Goal: Communication & Community: Answer question/provide support

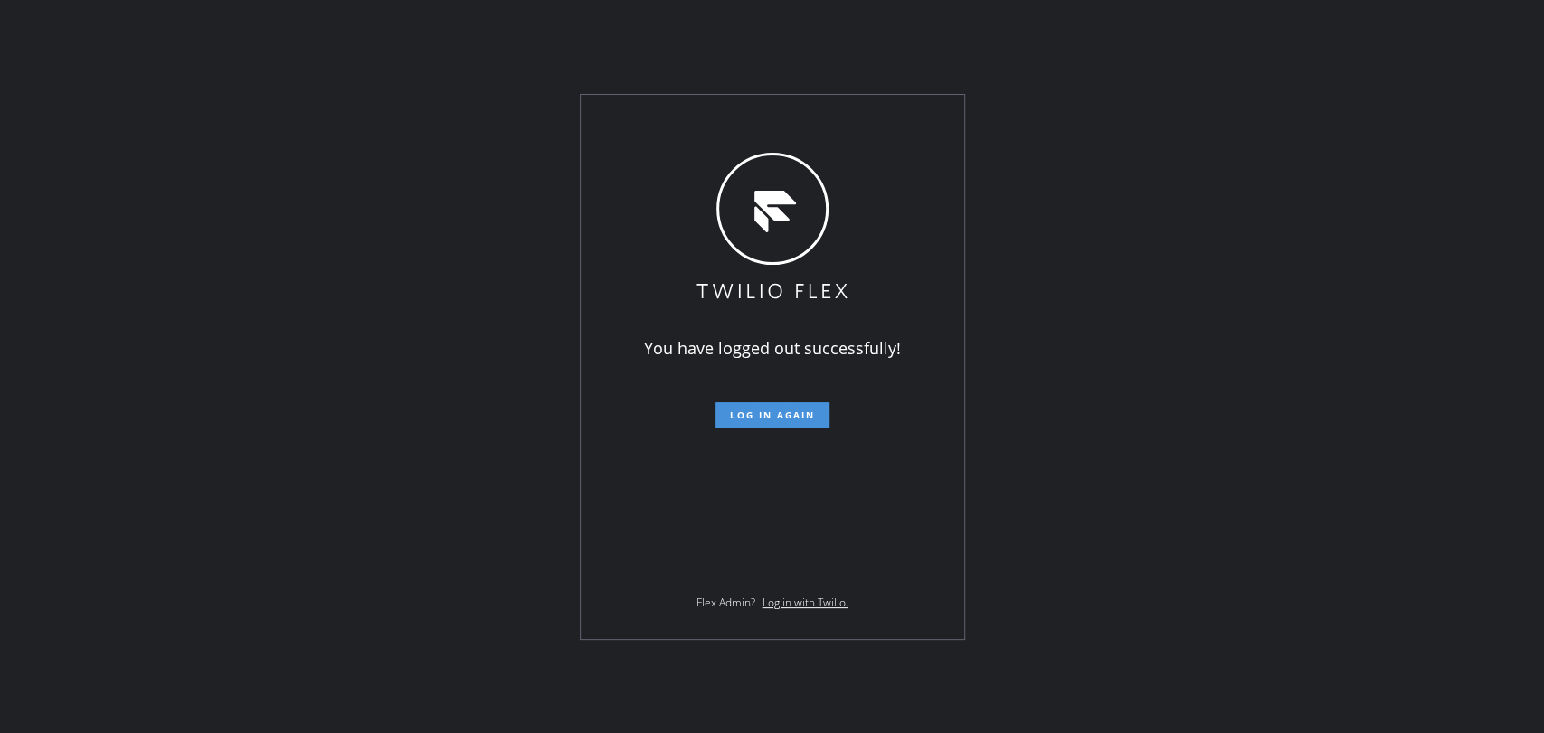
click at [745, 411] on span "Log in again" at bounding box center [772, 415] width 85 height 13
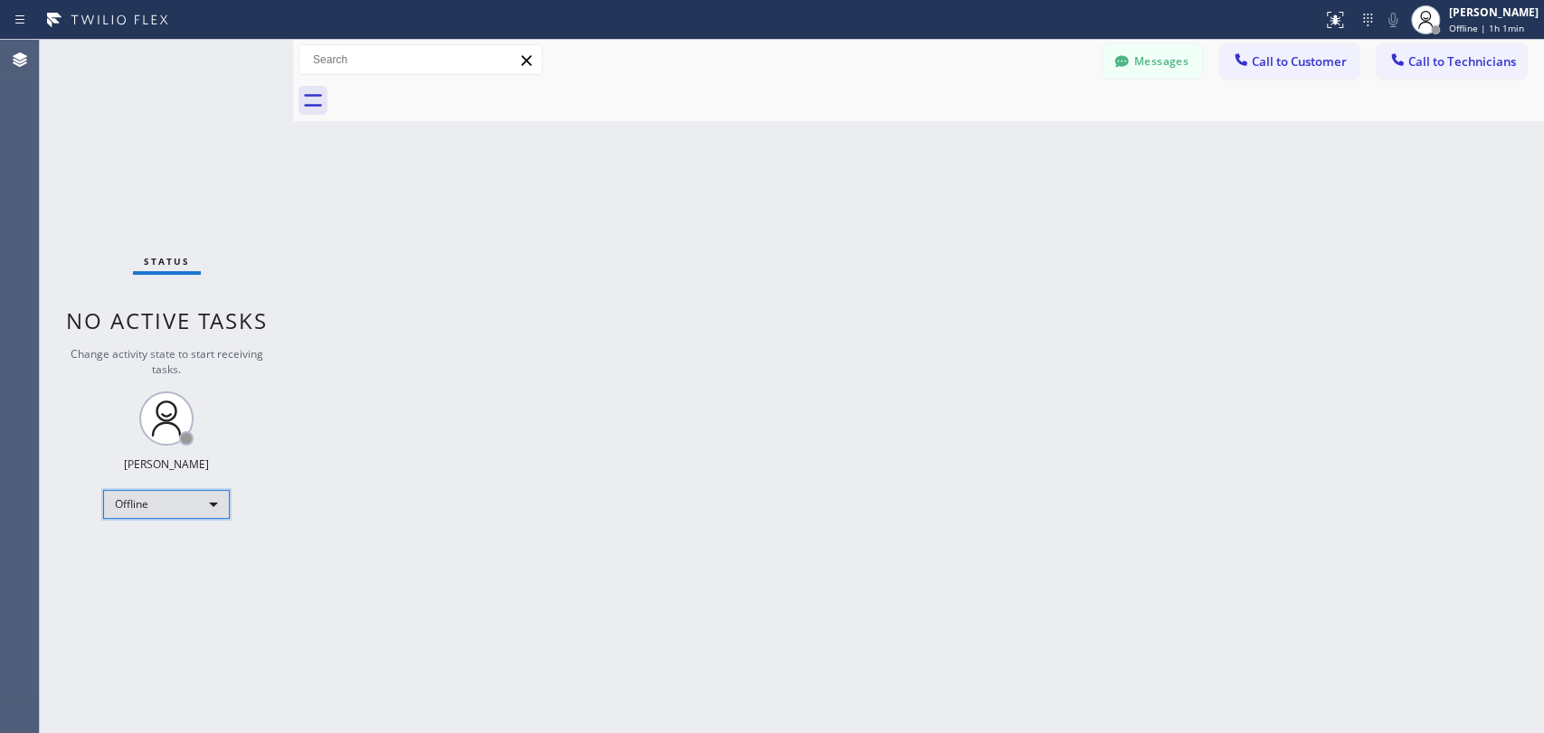
click at [176, 505] on div "Offline" at bounding box center [166, 504] width 127 height 29
click at [178, 566] on li "Unavailable" at bounding box center [165, 573] width 123 height 22
click at [1414, 63] on span "Call to Technicians" at bounding box center [1462, 61] width 108 height 16
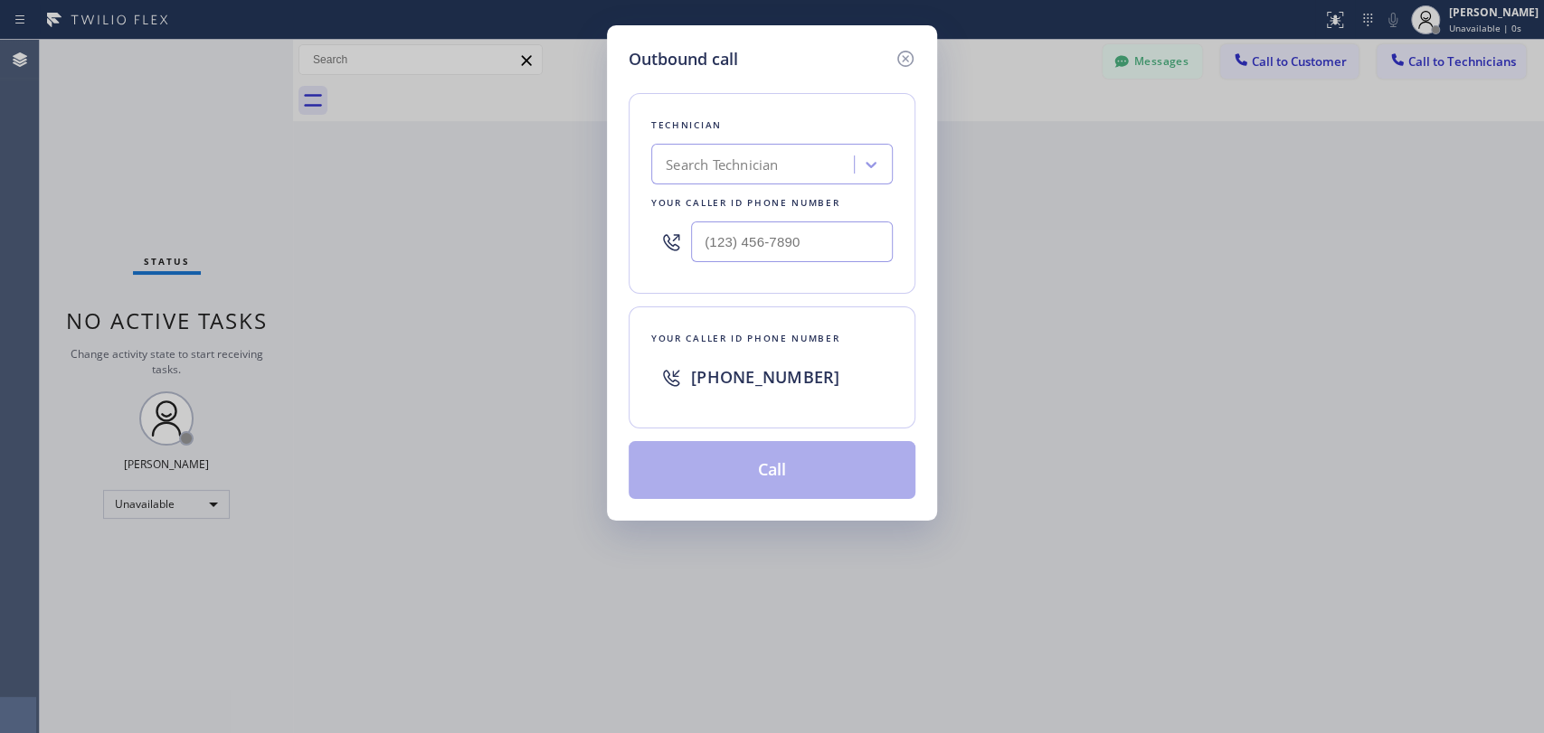
click at [767, 168] on div "Search Technician" at bounding box center [722, 165] width 112 height 21
type input "arme"
click at [770, 199] on div "Armen Gevorgyan" at bounding box center [771, 202] width 241 height 33
type input "(818) 302-5971"
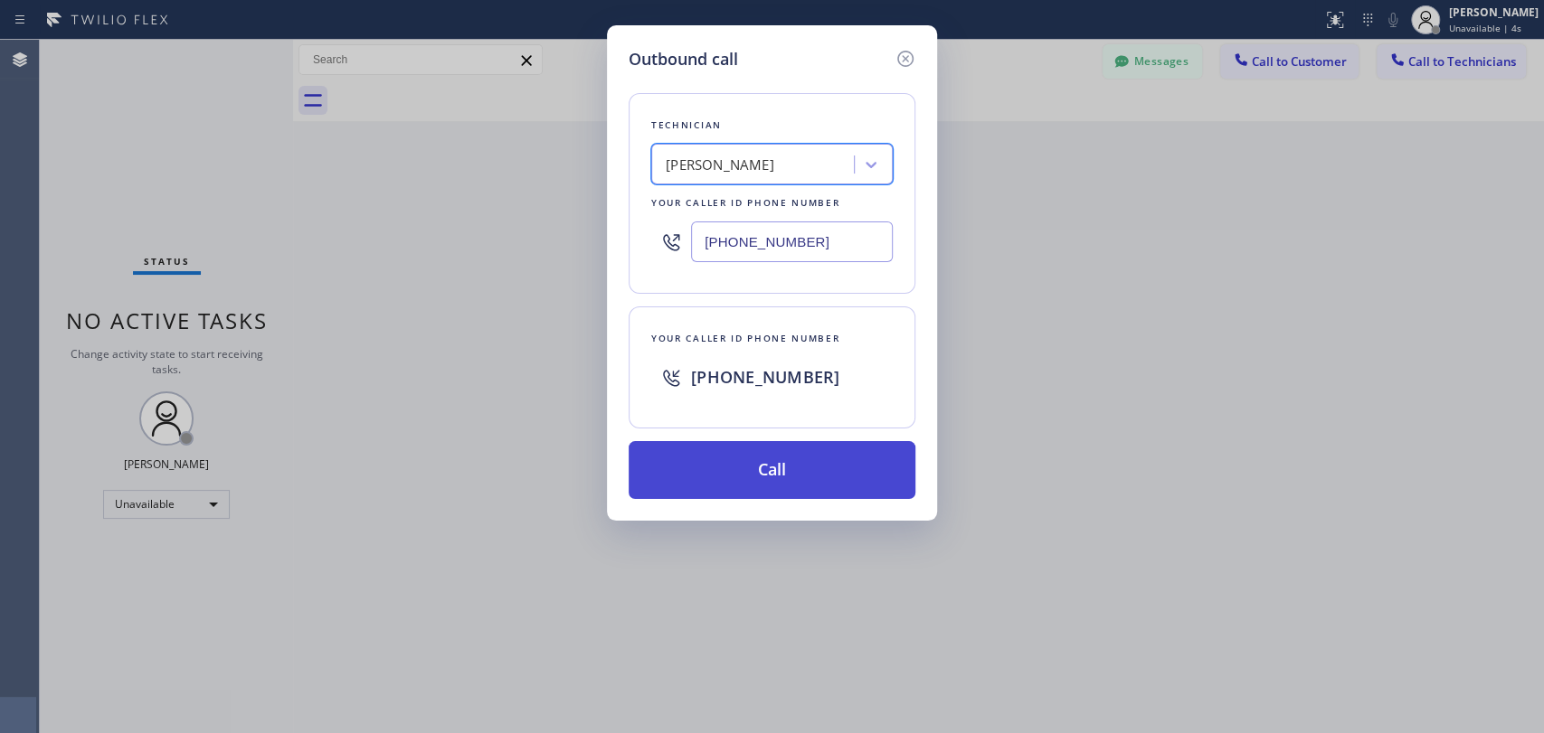
click at [776, 473] on button "Call" at bounding box center [772, 470] width 287 height 58
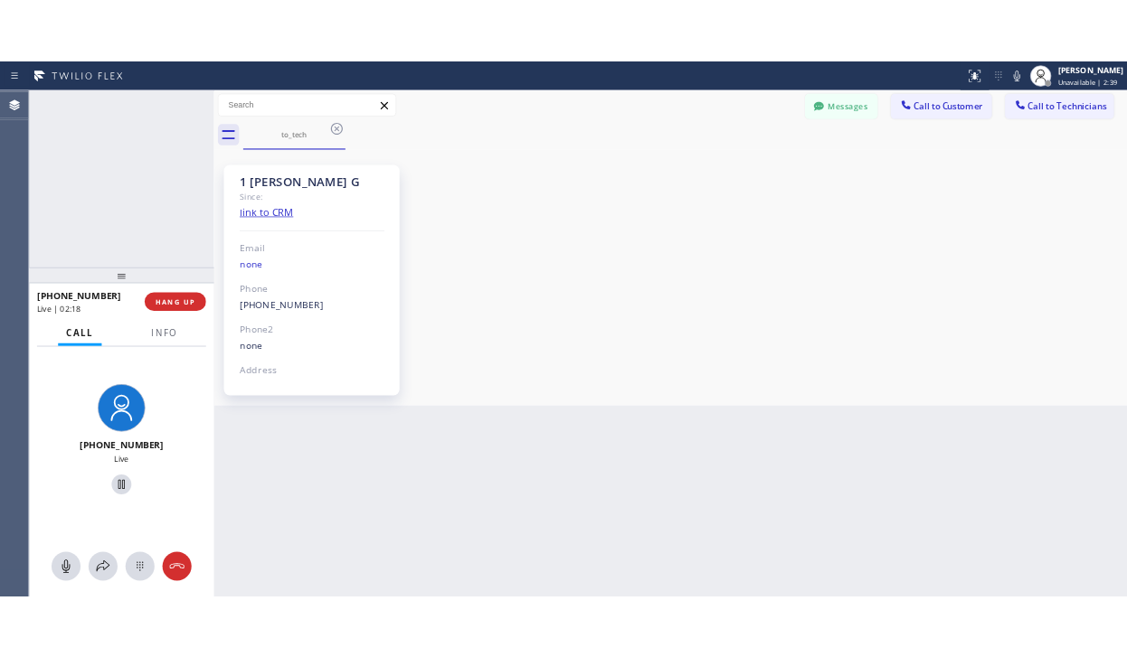
scroll to position [3410, 0]
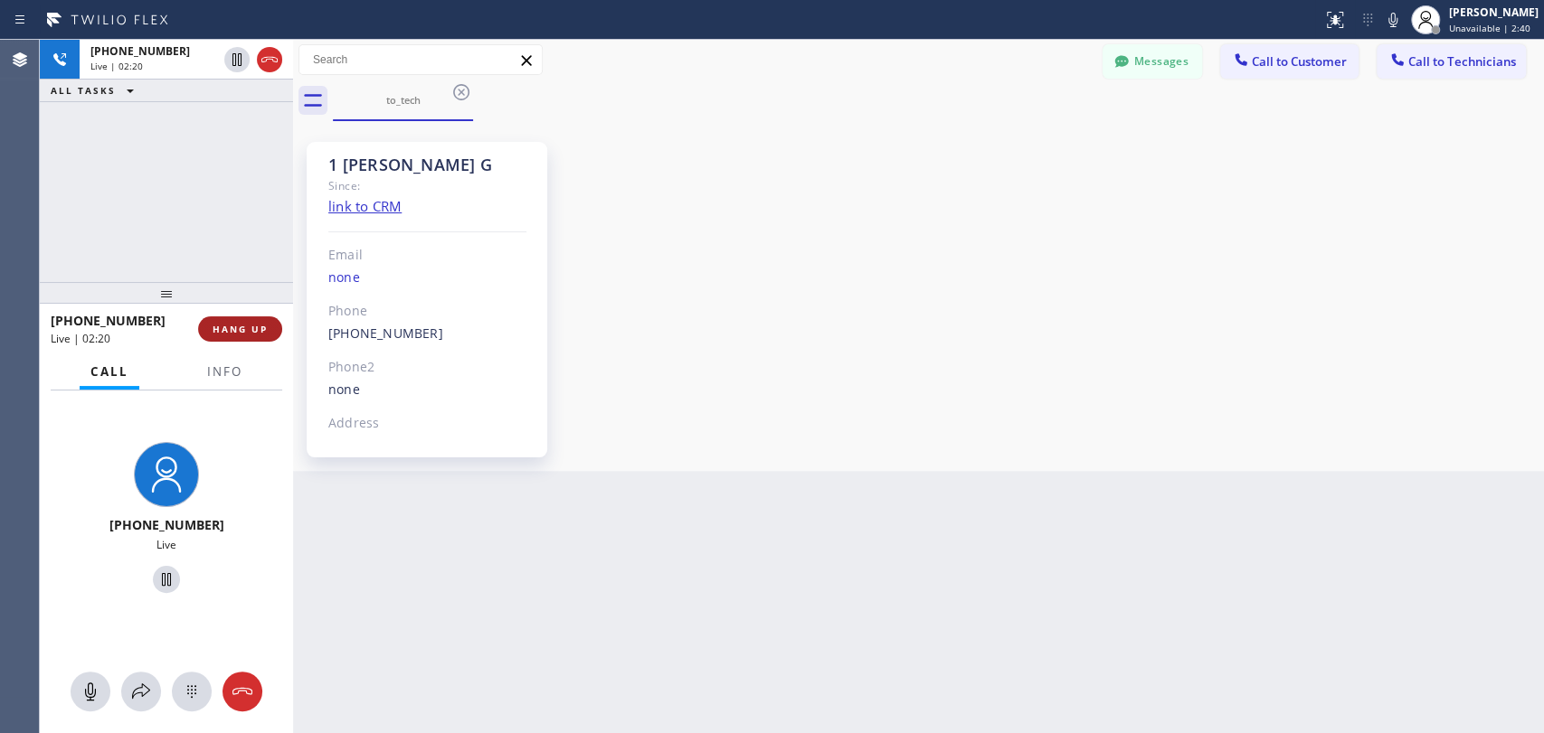
click at [246, 330] on span "HANG UP" at bounding box center [240, 329] width 55 height 13
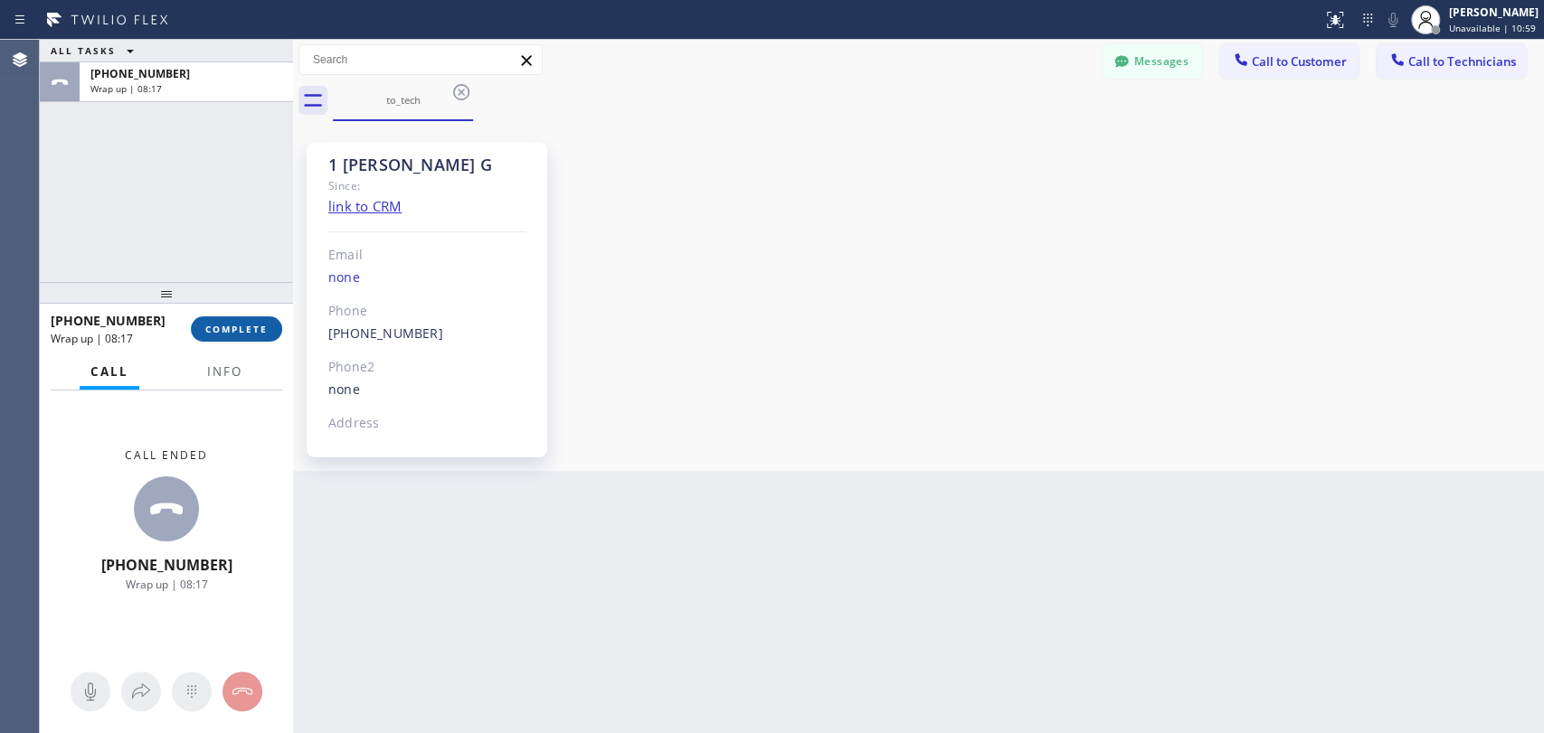
click at [239, 321] on button "COMPLETE" at bounding box center [236, 329] width 91 height 25
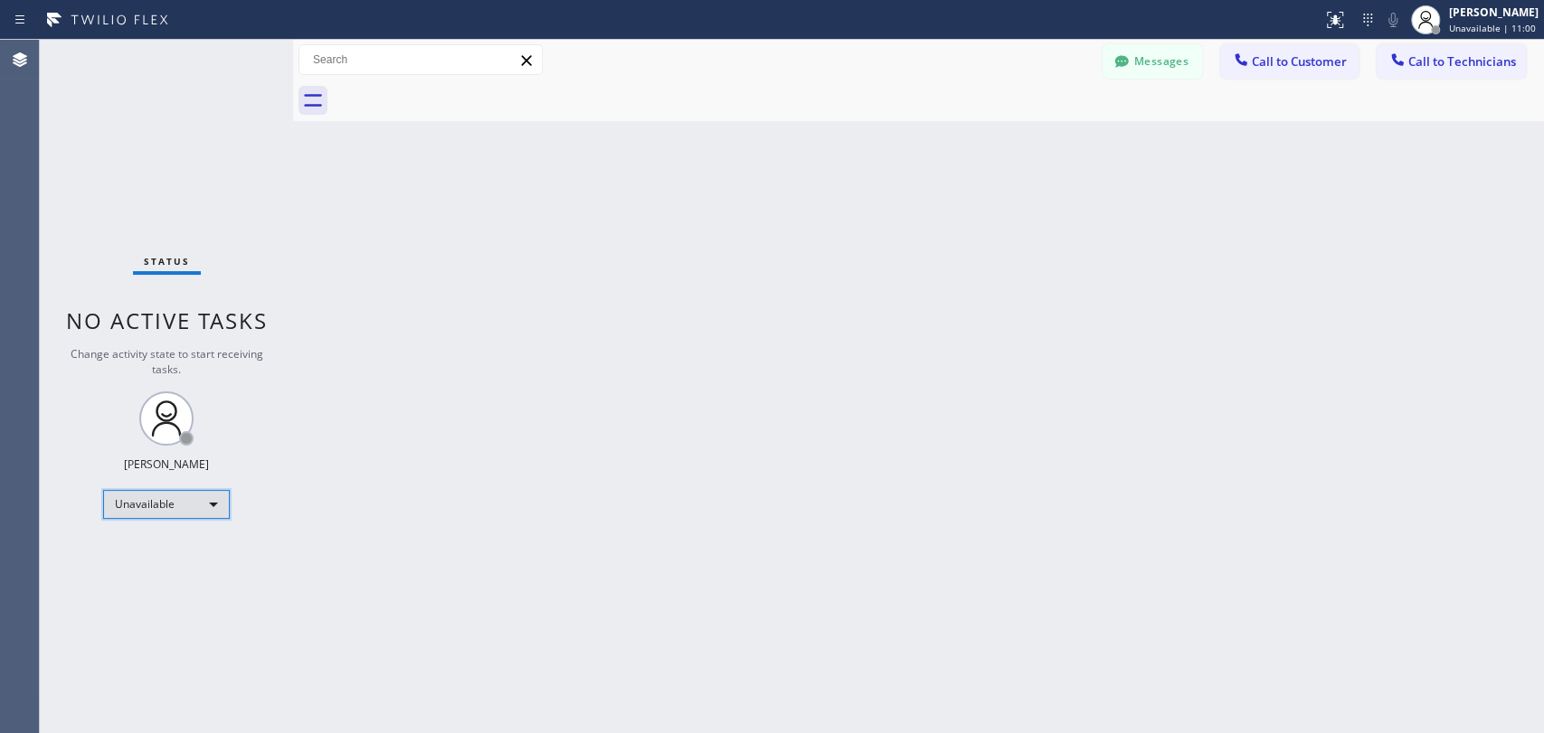
click at [168, 500] on div "Unavailable" at bounding box center [166, 504] width 127 height 29
drag, startPoint x: 170, startPoint y: 544, endPoint x: 194, endPoint y: 504, distance: 47.0
click at [170, 545] on li "Available" at bounding box center [165, 550] width 123 height 22
click at [1418, 54] on span "Call to Technicians" at bounding box center [1462, 61] width 108 height 16
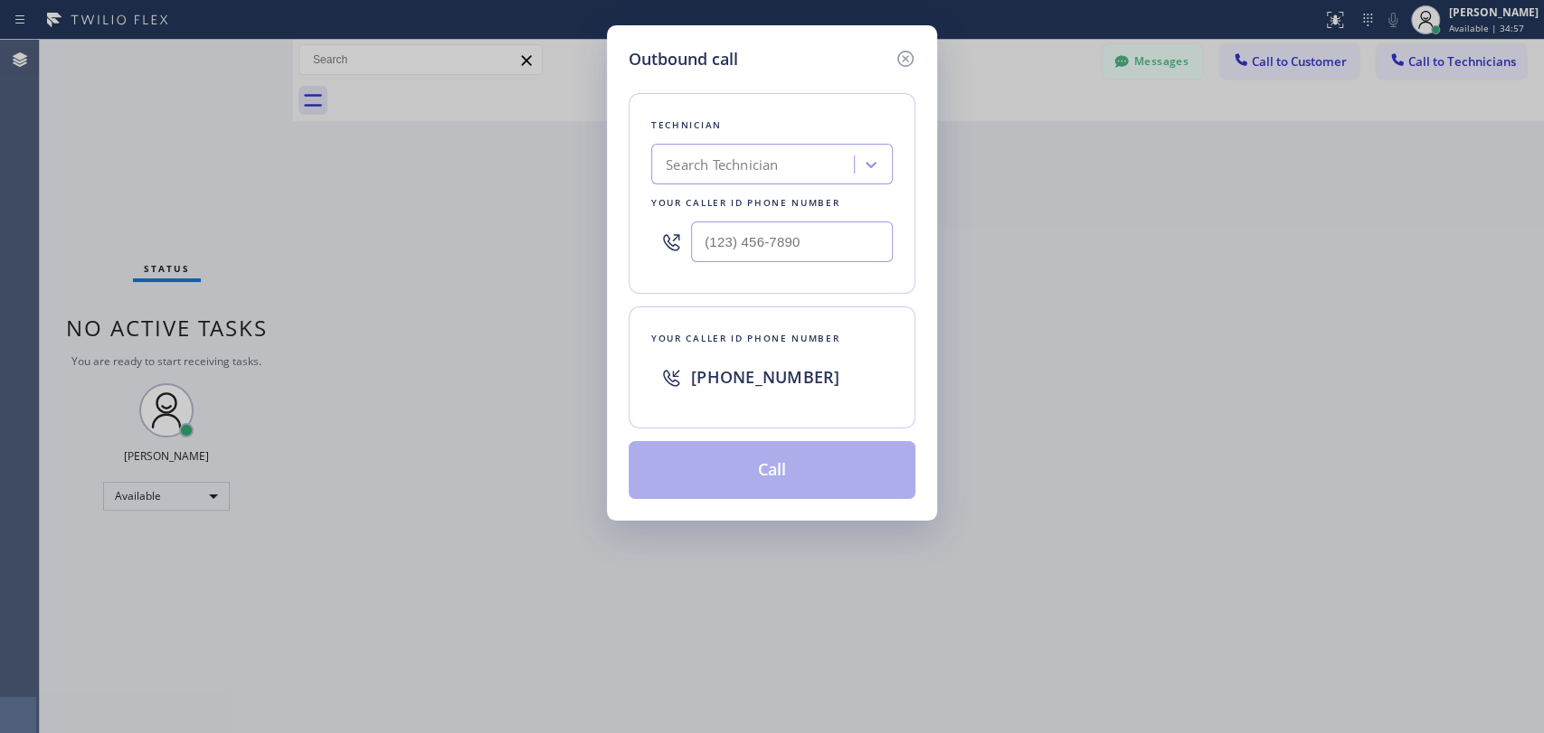
click at [796, 181] on div "Search Technician" at bounding box center [771, 164] width 241 height 41
type input "arme"
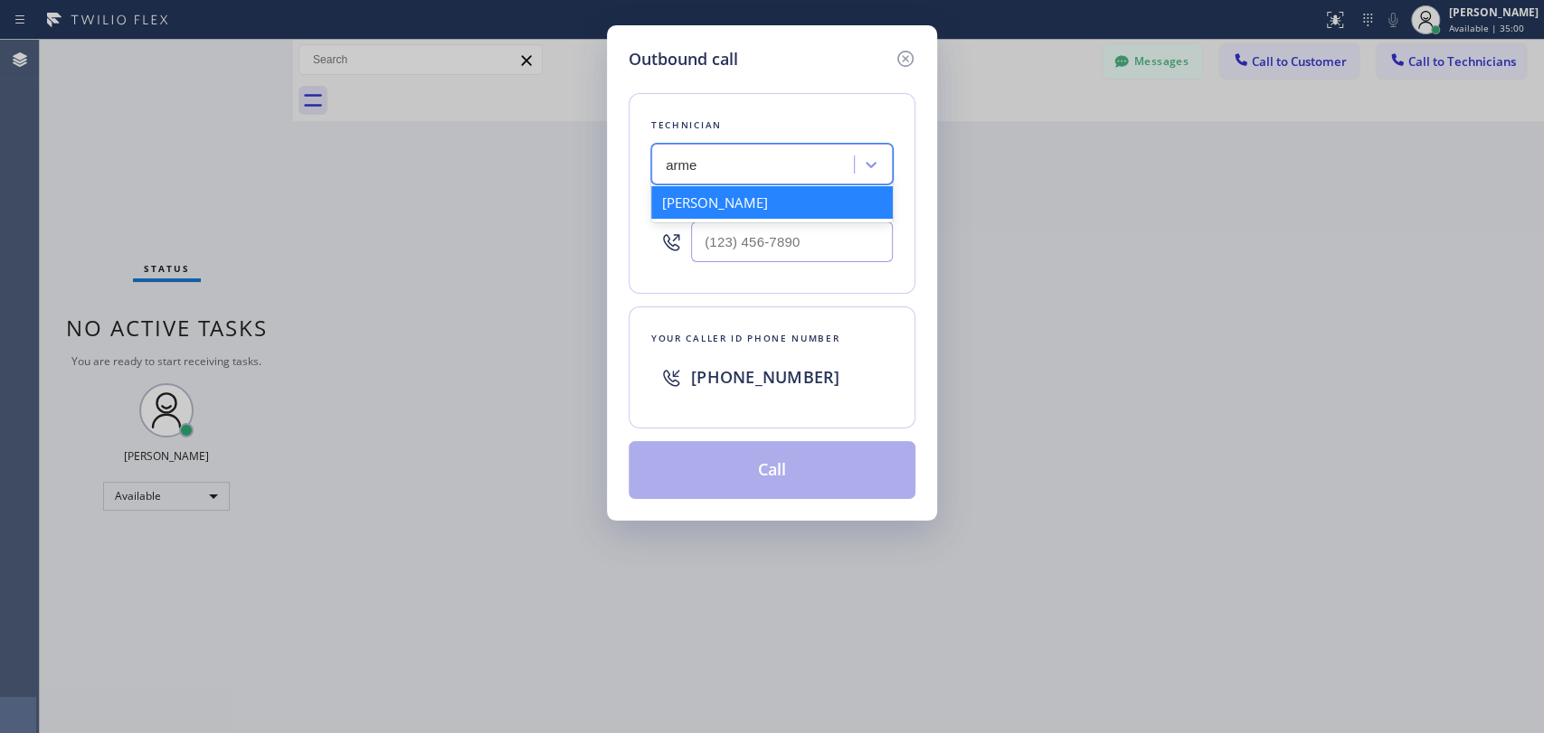
click at [768, 196] on div "Armen Gevorgyan" at bounding box center [771, 202] width 241 height 33
type input "(818) 302-5971"
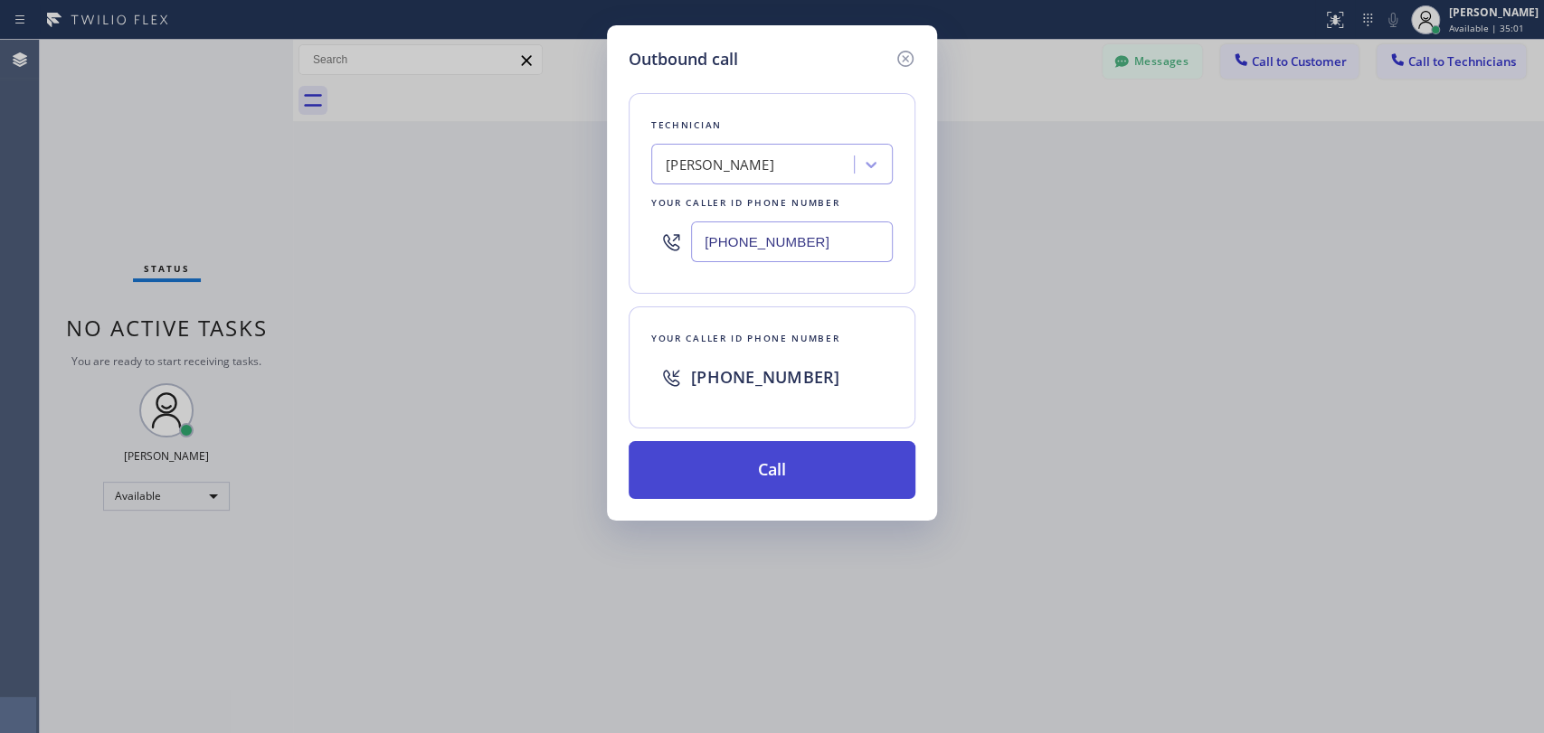
click at [764, 460] on button "Call" at bounding box center [772, 470] width 287 height 58
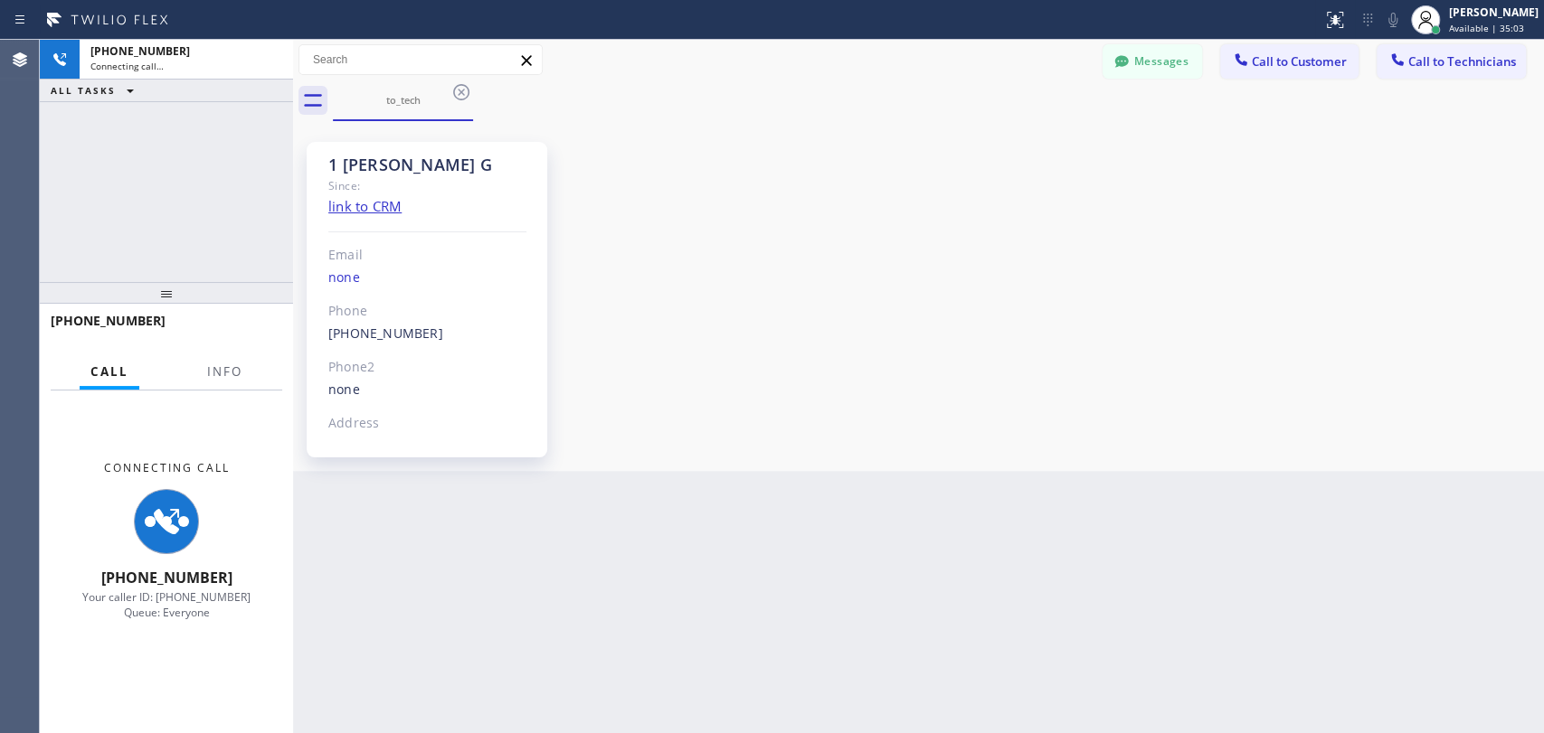
scroll to position [3410, 0]
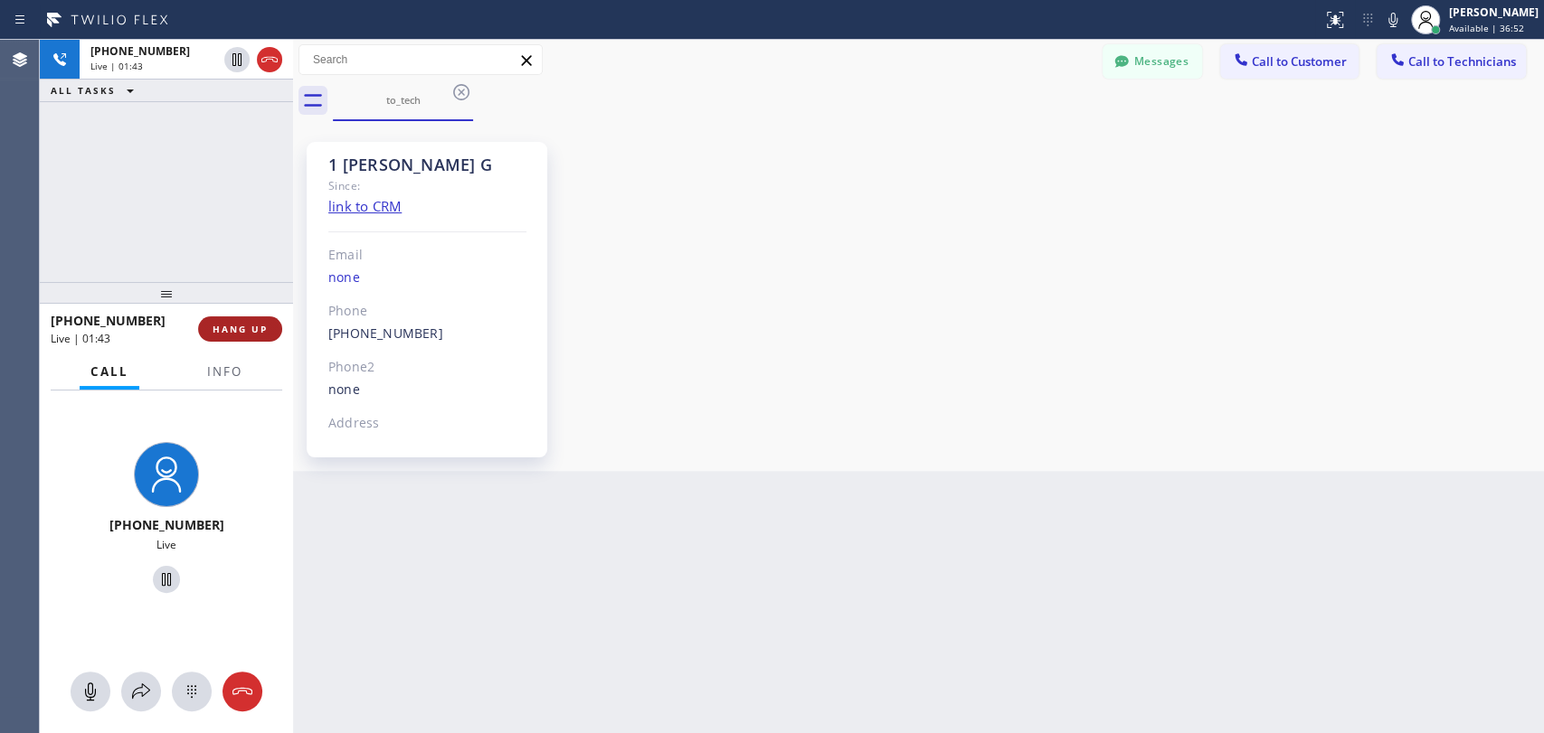
click at [254, 328] on span "HANG UP" at bounding box center [240, 329] width 55 height 13
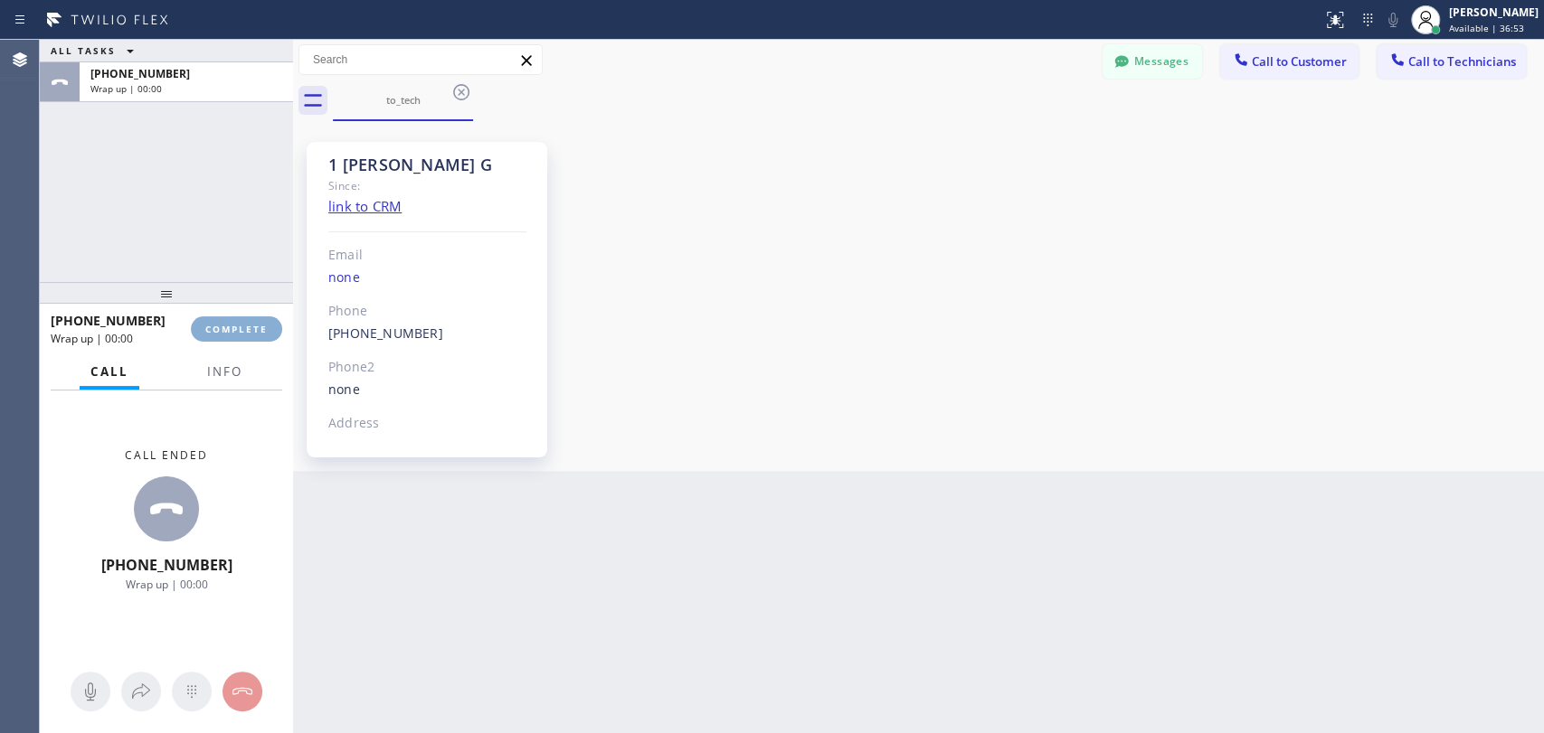
click at [244, 327] on span "COMPLETE" at bounding box center [236, 329] width 62 height 13
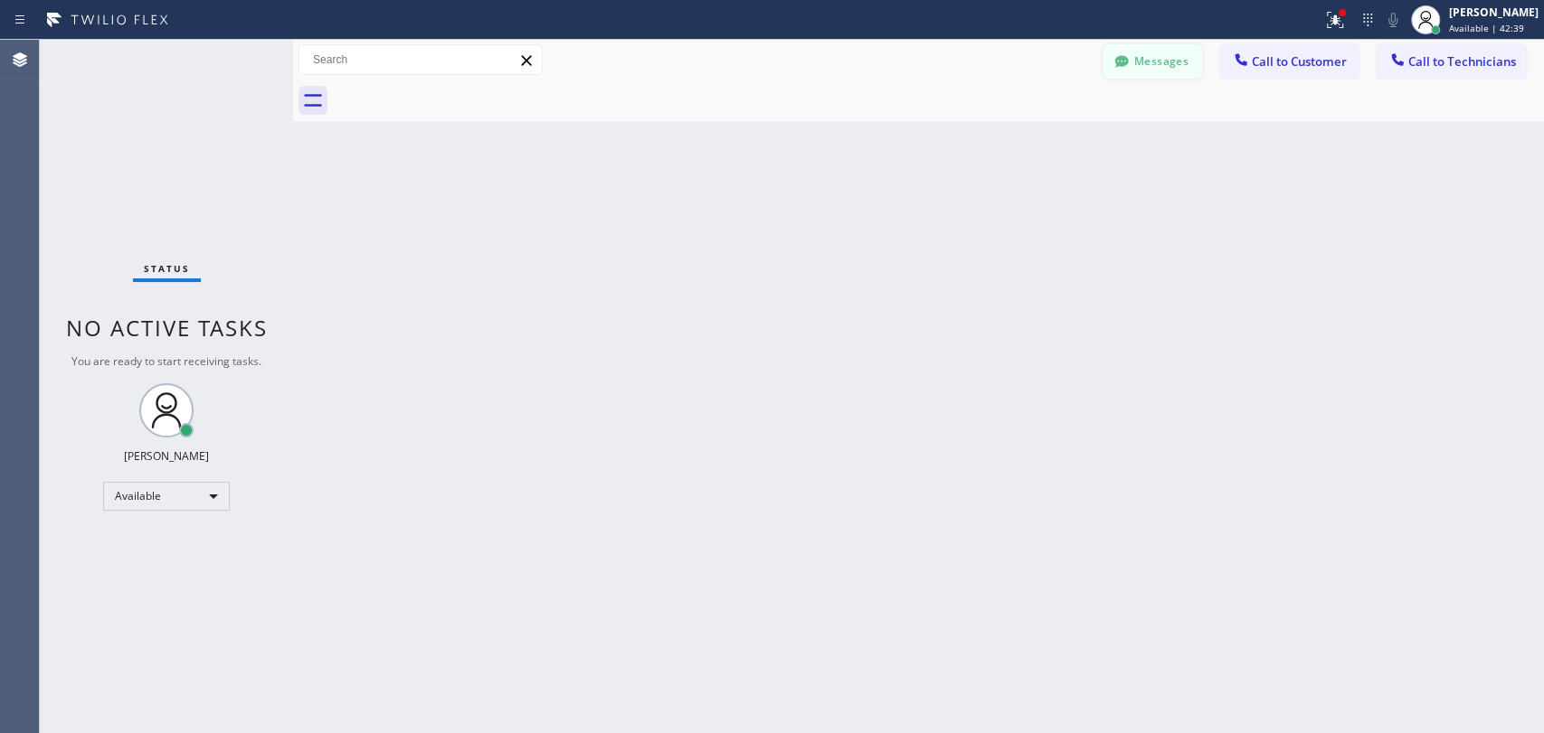
click at [1136, 53] on button "Messages" at bounding box center [1151, 61] width 99 height 34
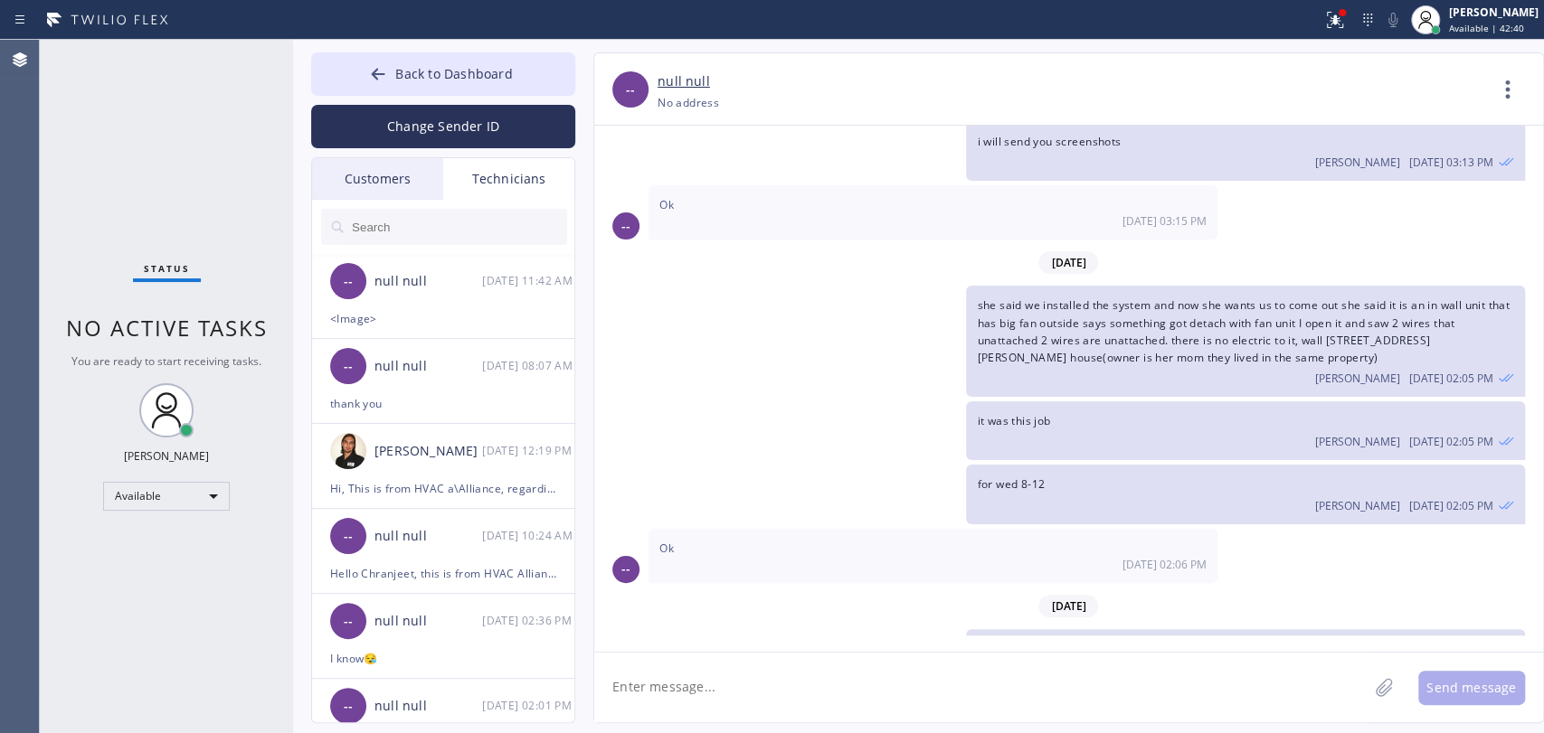
click at [387, 180] on div "Customers" at bounding box center [377, 179] width 131 height 42
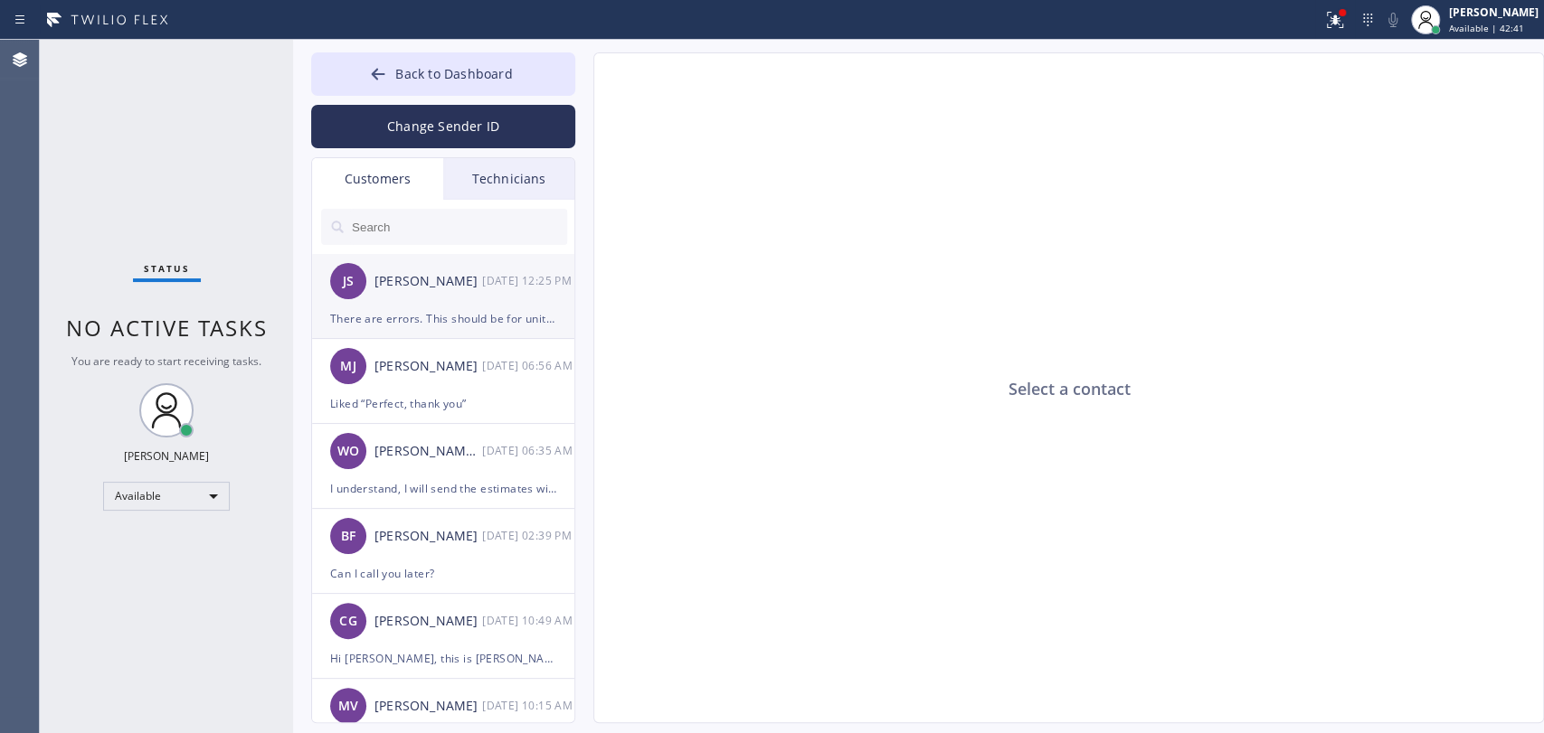
drag, startPoint x: 470, startPoint y: 312, endPoint x: 481, endPoint y: 313, distance: 10.9
click at [470, 311] on div "There are errors. This should be for unit 202 and billed to "Sunset Space Provi…" at bounding box center [443, 318] width 226 height 21
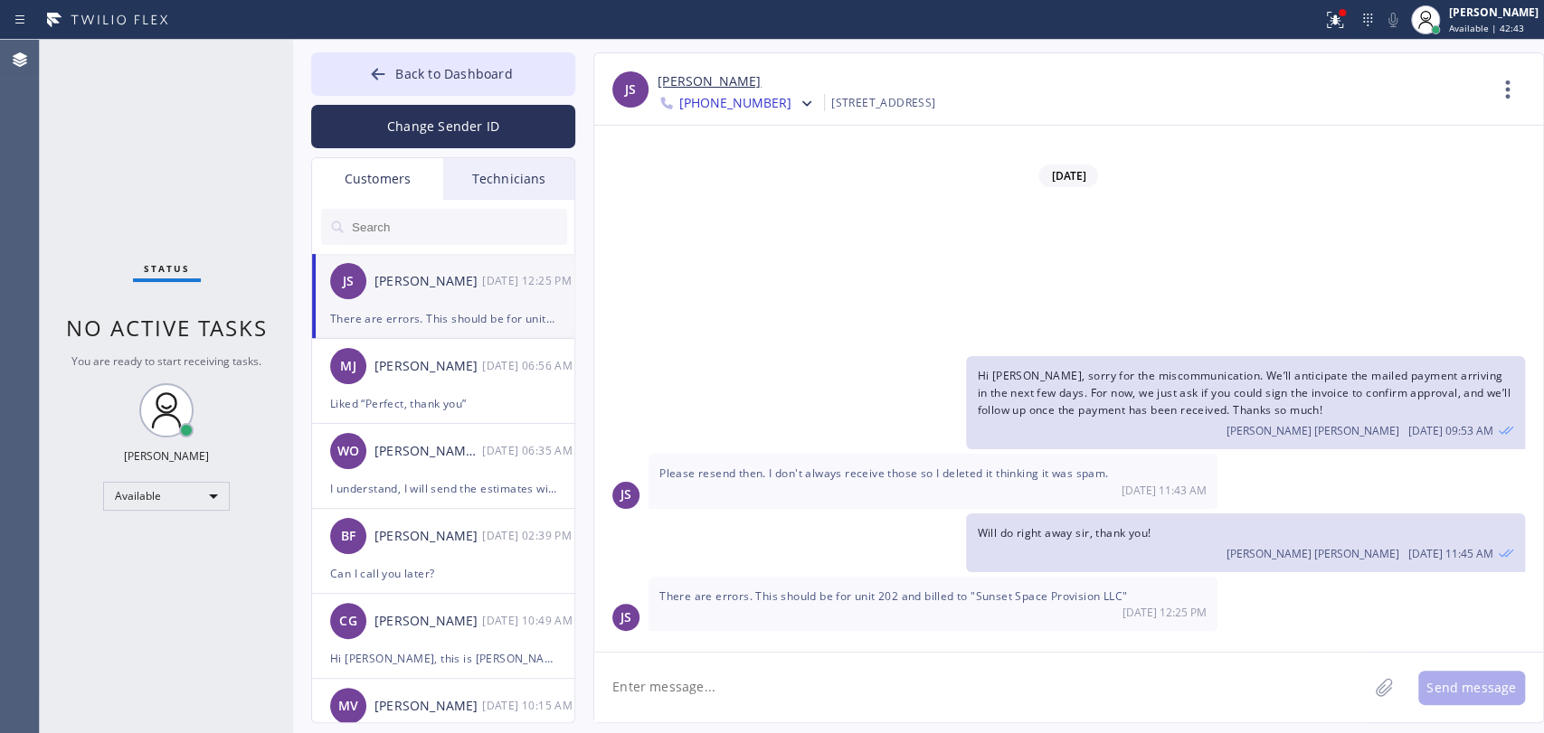
click at [775, 610] on div "[DATE] 12:25 PM" at bounding box center [932, 612] width 547 height 15
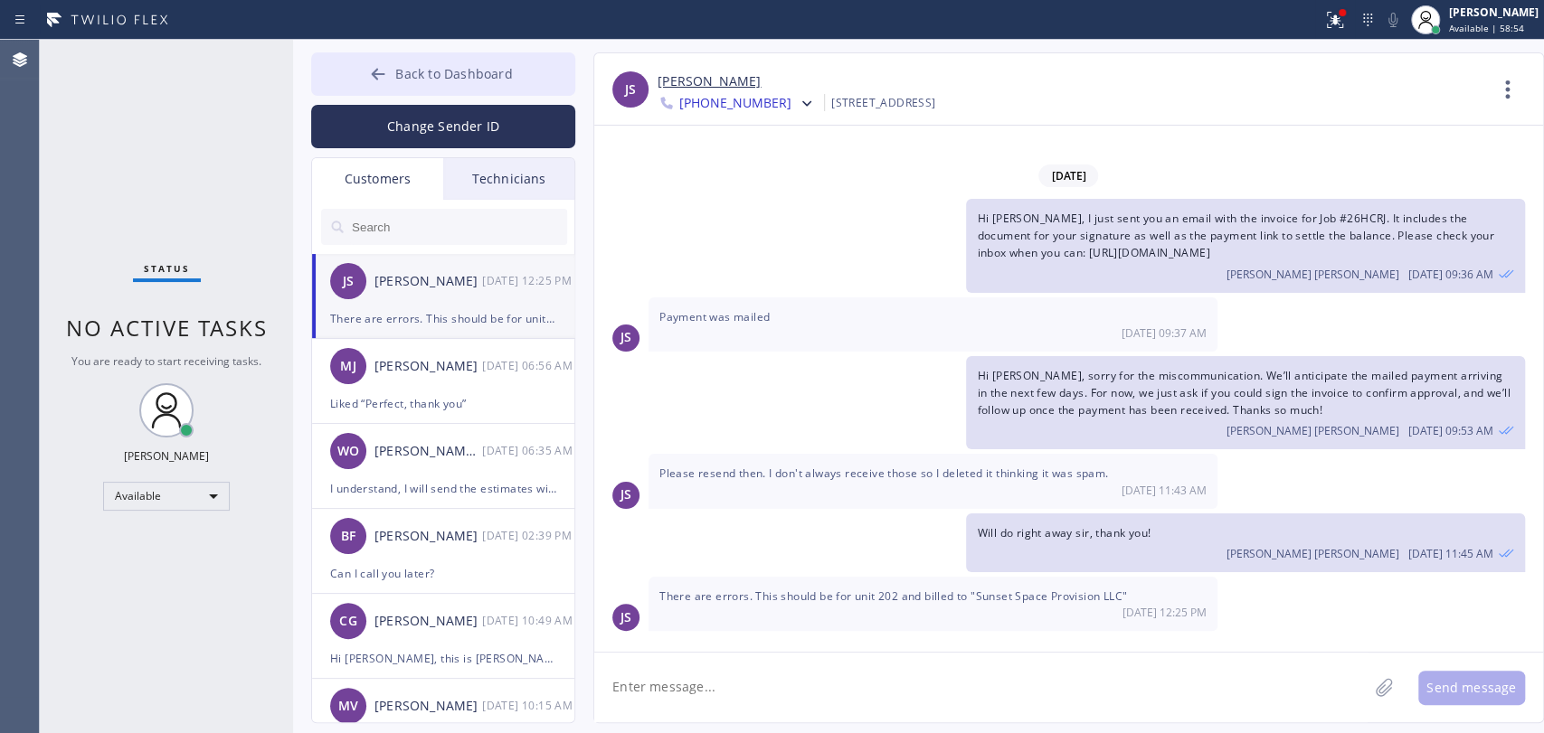
click at [540, 64] on button "Back to Dashboard" at bounding box center [443, 73] width 264 height 43
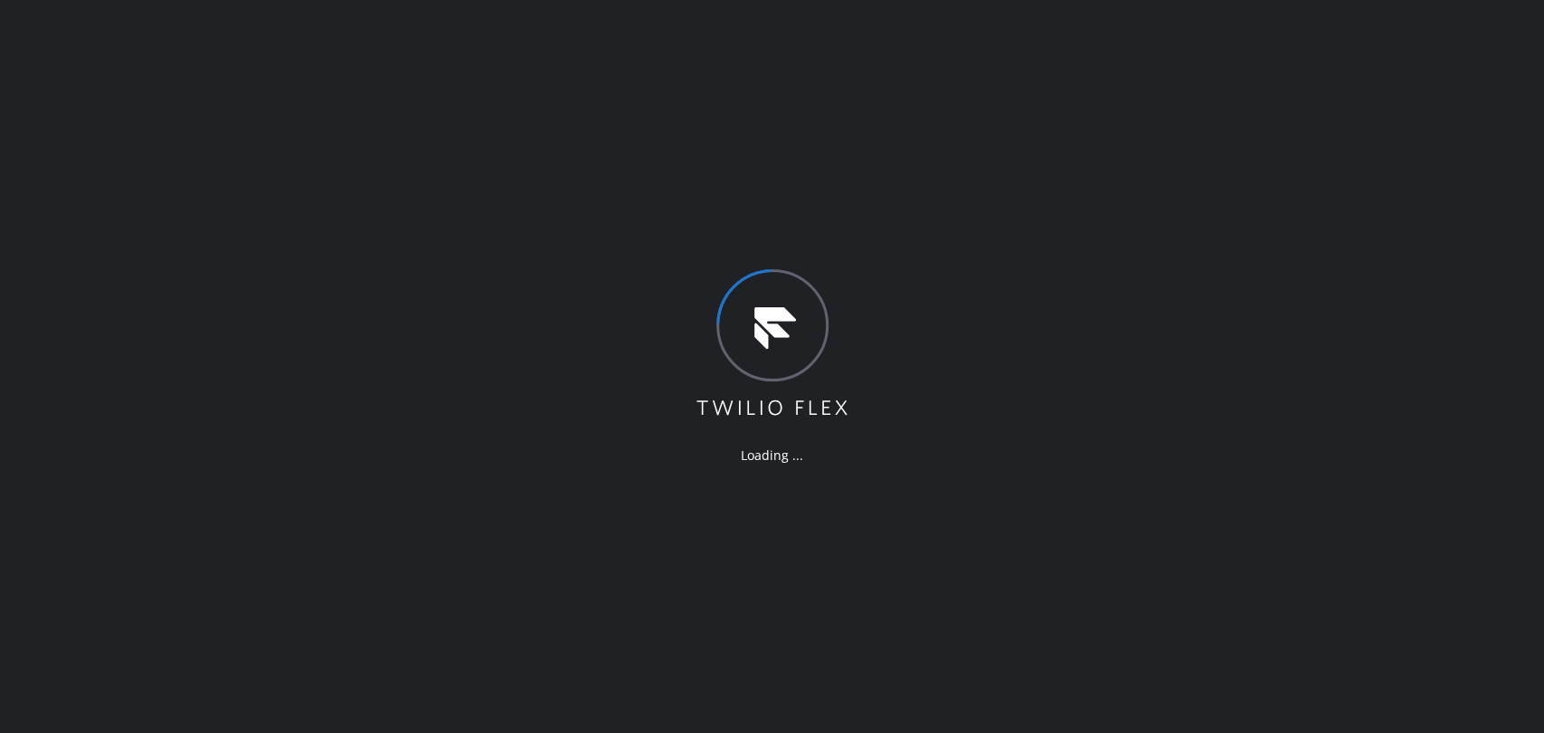
click at [1395, 276] on div "Loading ..." at bounding box center [772, 366] width 1544 height 733
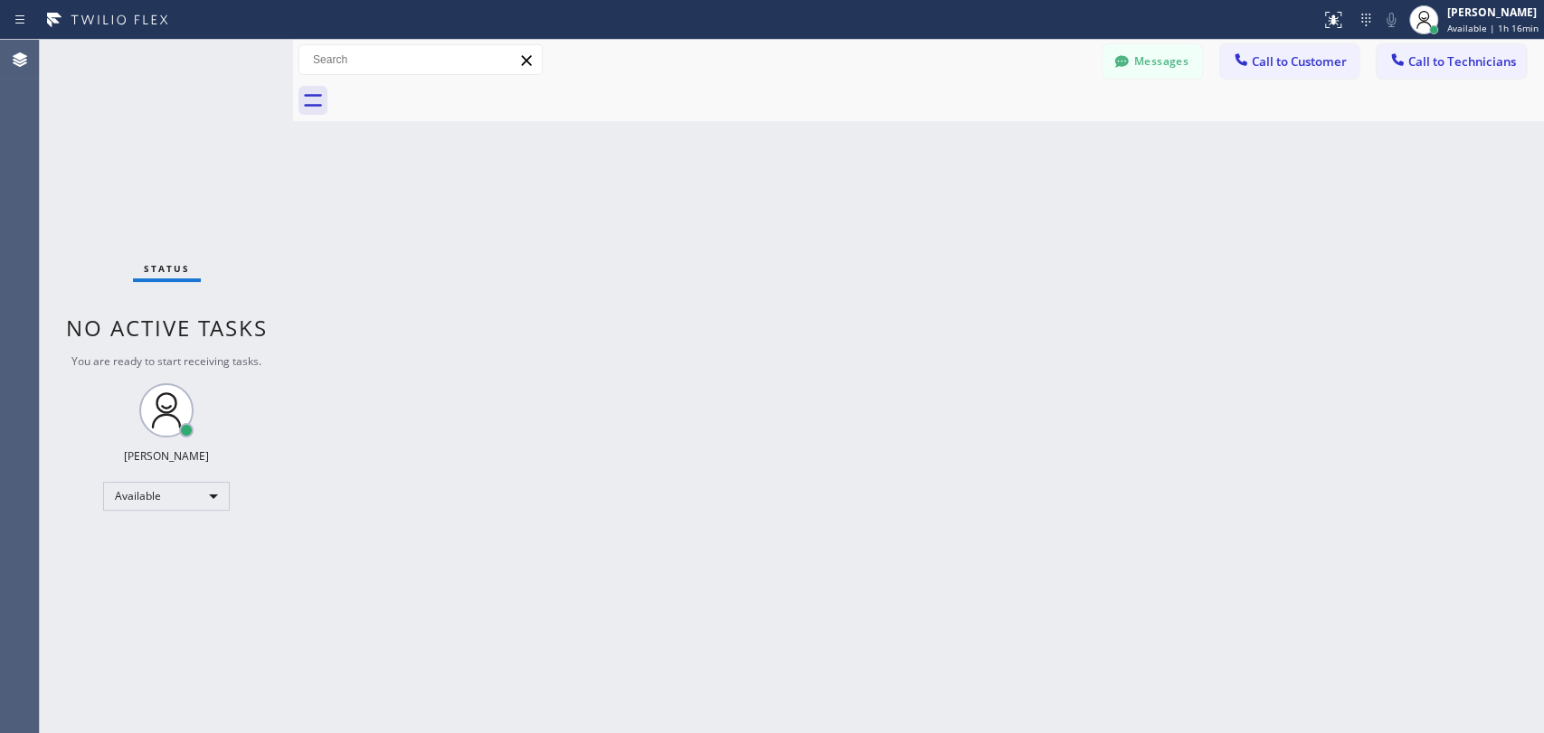
click at [1359, 330] on div "Back to Dashboard Change Sender ID Customers Technicians JS [PERSON_NAME] [DATE…" at bounding box center [918, 387] width 1251 height 694
click at [1429, 63] on span "Call to Technicians" at bounding box center [1462, 61] width 108 height 16
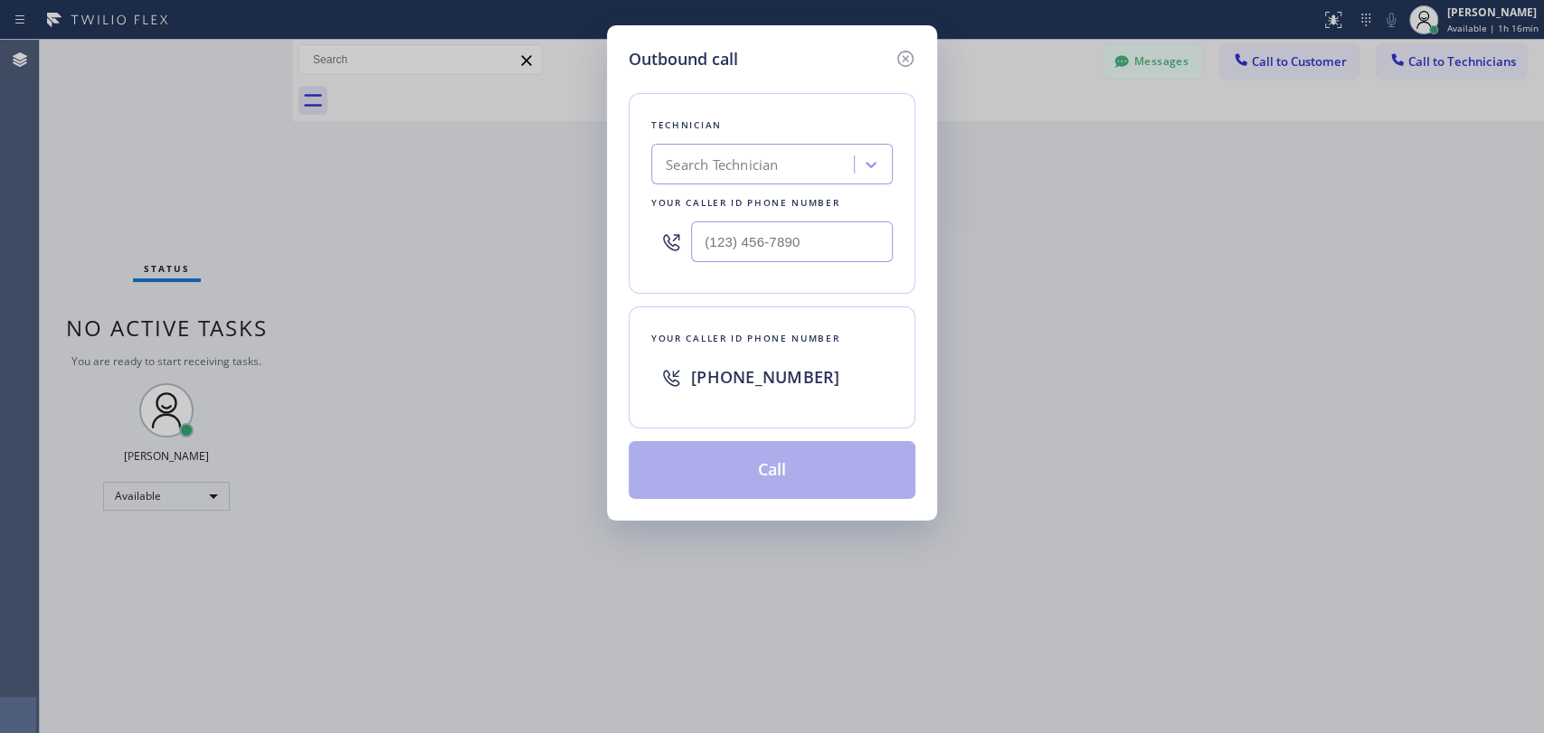
click at [825, 170] on div "Search Technician" at bounding box center [755, 165] width 197 height 32
type input "sevak"
click at [767, 211] on div "[PERSON_NAME]" at bounding box center [771, 202] width 241 height 33
type input "[PHONE_NUMBER]"
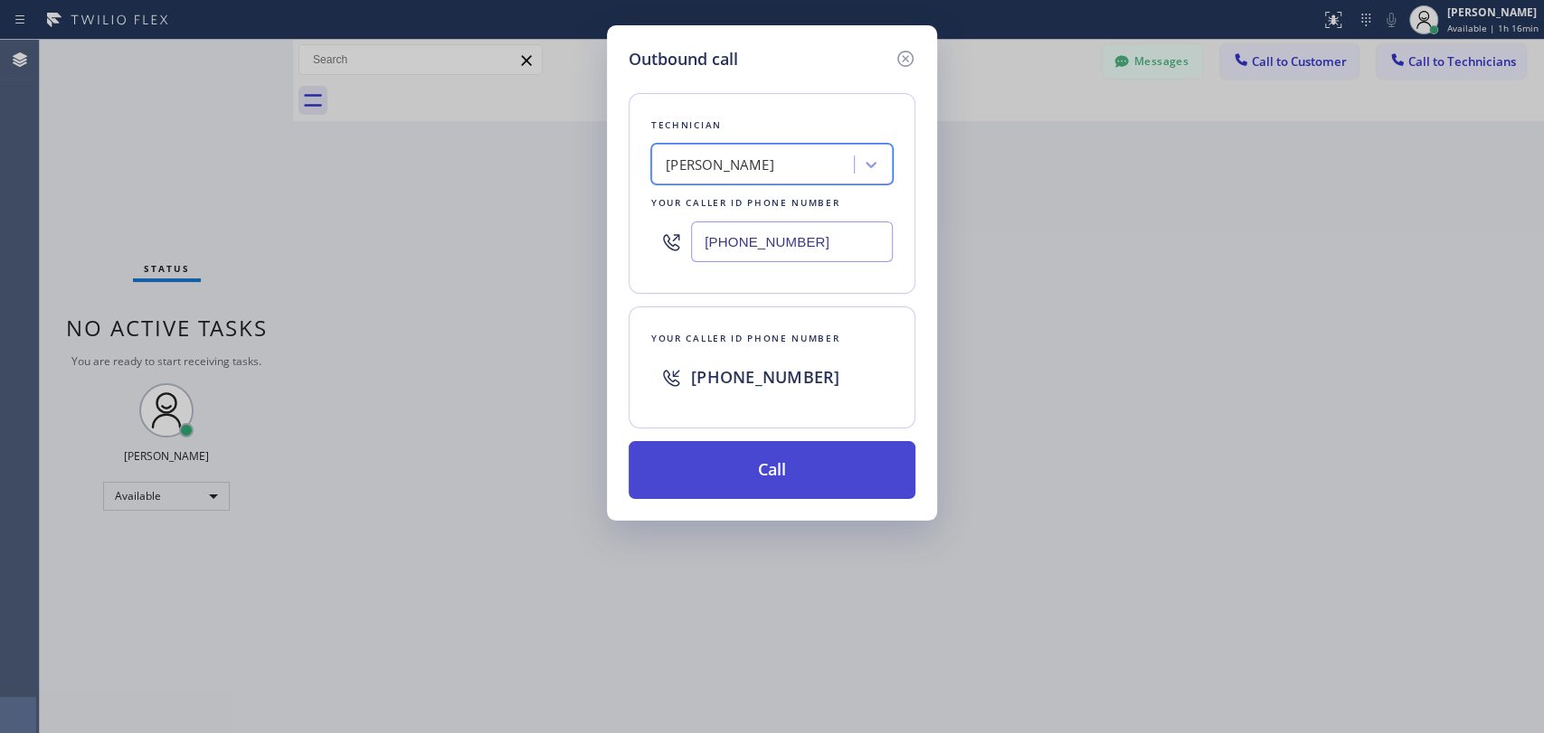
click at [784, 484] on button "Call" at bounding box center [772, 470] width 287 height 58
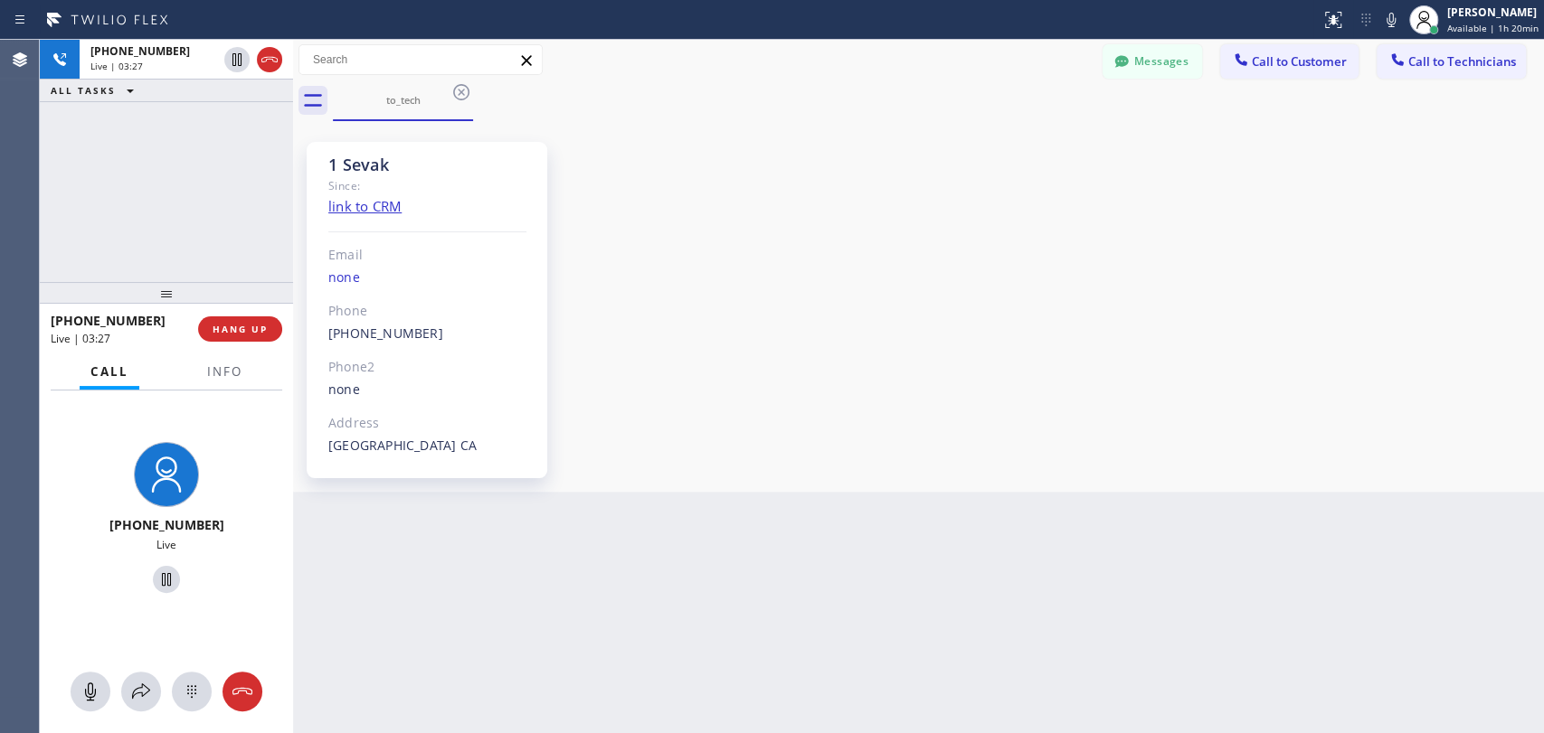
scroll to position [851, 0]
click at [247, 225] on div "[PHONE_NUMBER] Live | 03:29 ALL TASKS ALL TASKS ACTIVE TASKS TASKS IN WRAP UP" at bounding box center [166, 161] width 253 height 242
click at [254, 331] on span "HANG UP" at bounding box center [240, 329] width 55 height 13
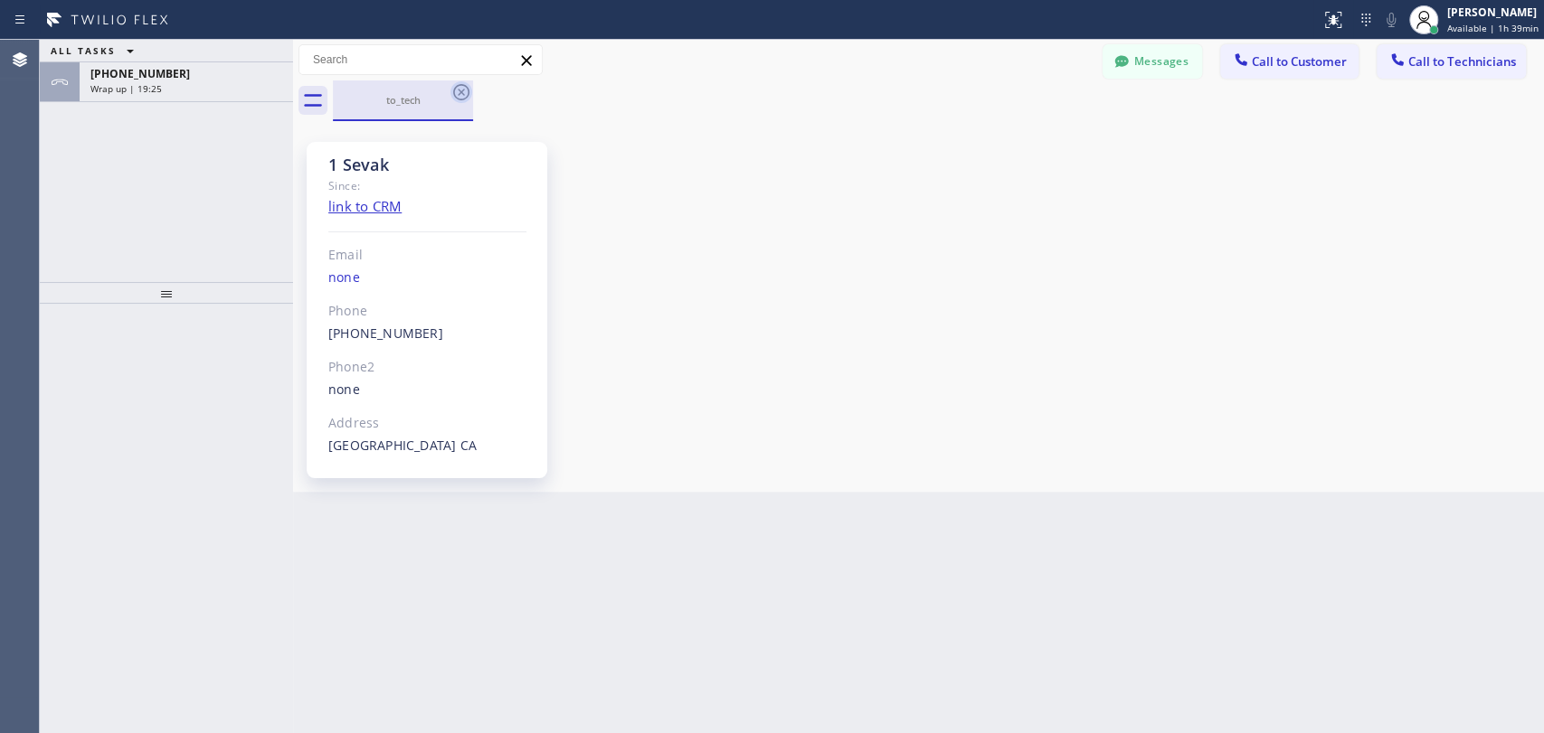
click at [459, 95] on icon at bounding box center [461, 92] width 22 height 22
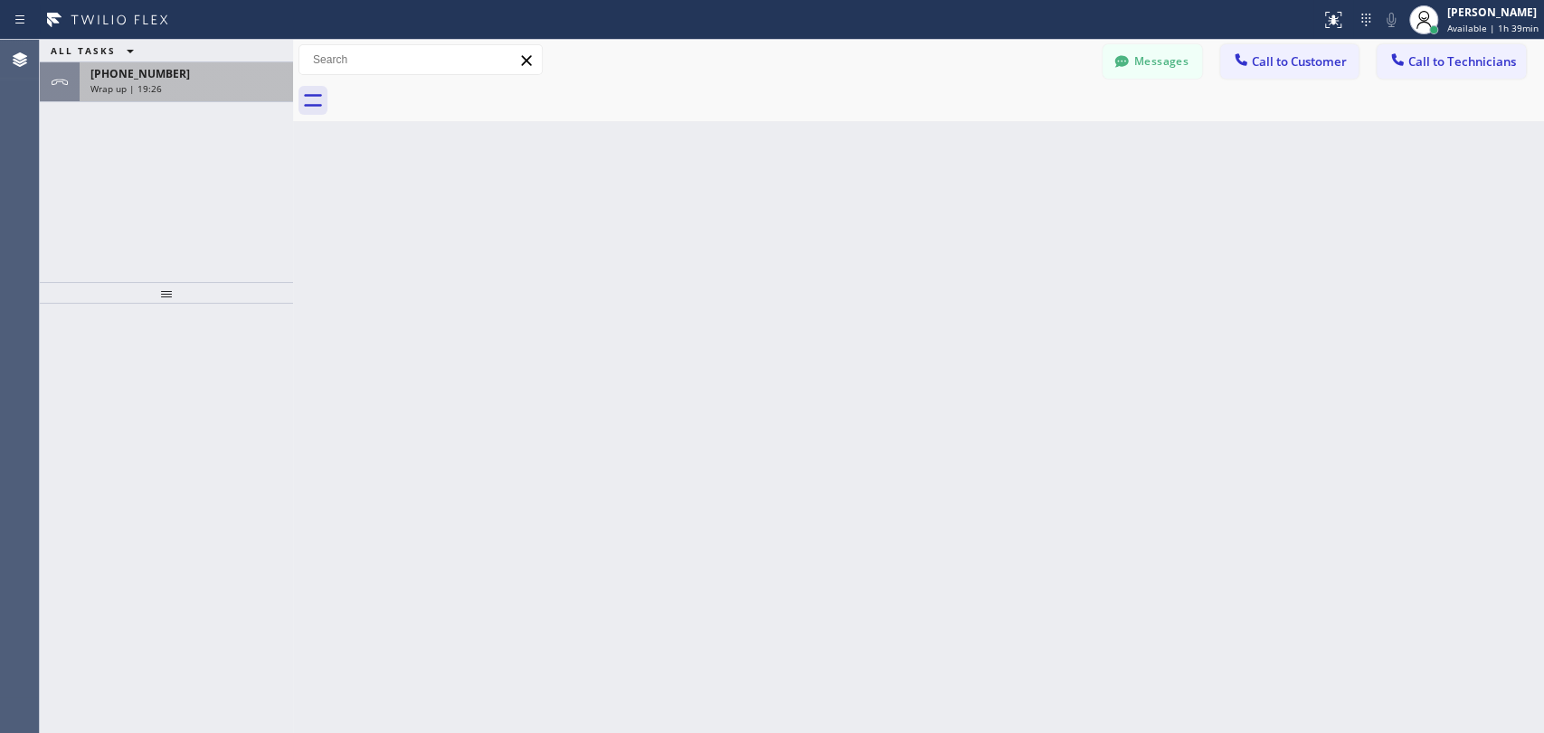
click at [234, 79] on div "+18186251094" at bounding box center [186, 73] width 192 height 15
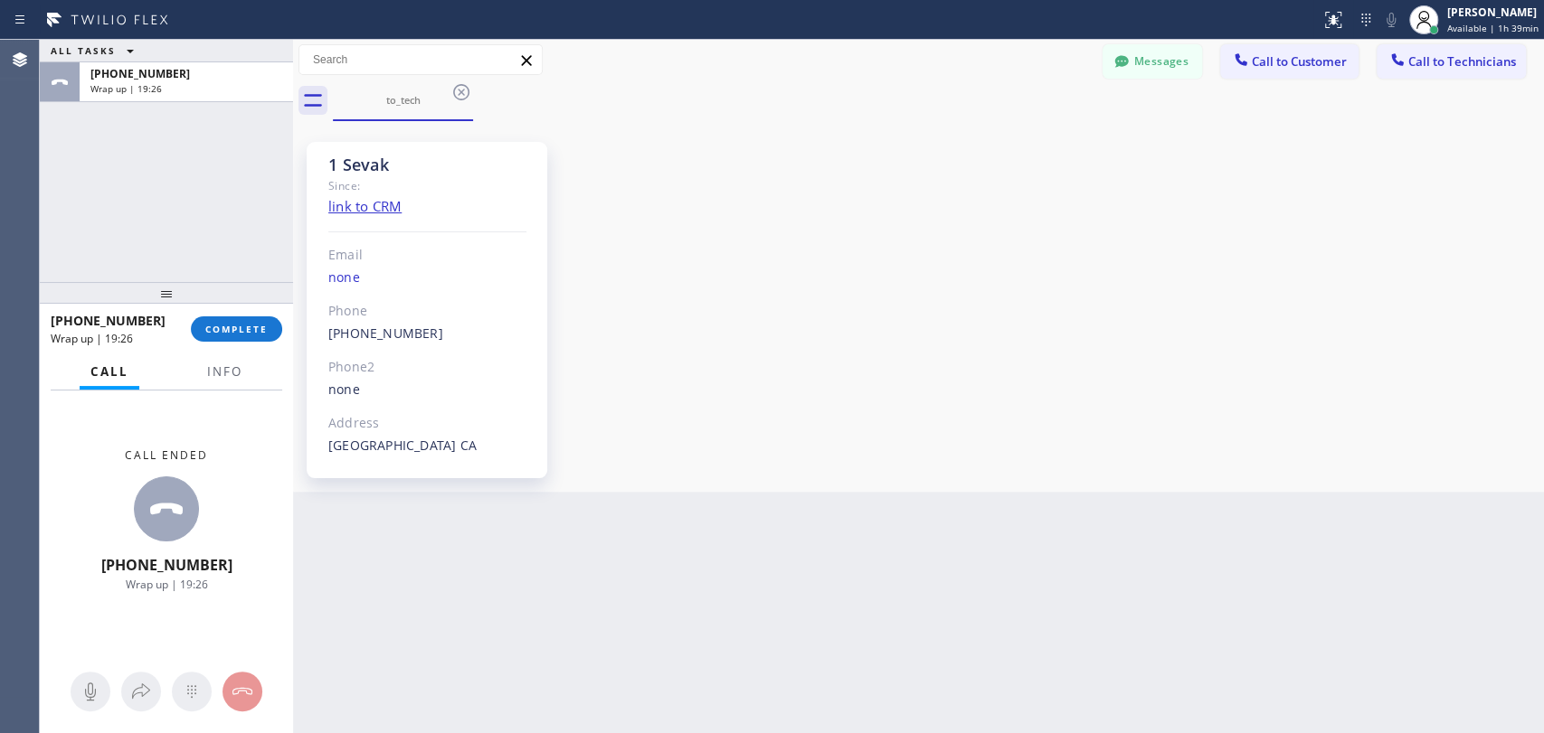
scroll to position [851, 0]
click at [253, 343] on div "+18186251094 Wrap up | 19:27 COMPLETE" at bounding box center [167, 329] width 232 height 47
click at [260, 334] on span "COMPLETE" at bounding box center [236, 329] width 62 height 13
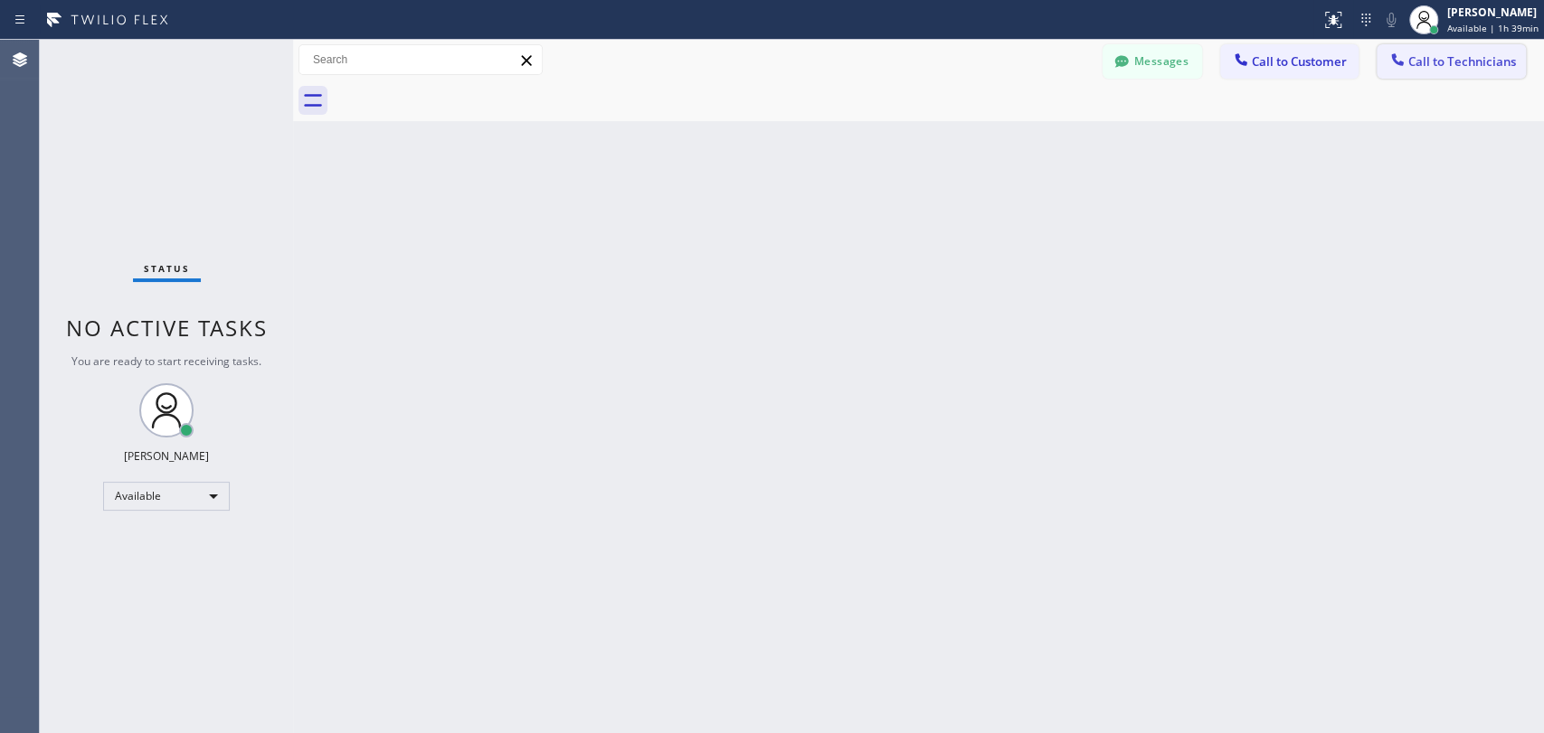
click at [1406, 60] on div at bounding box center [1397, 62] width 22 height 22
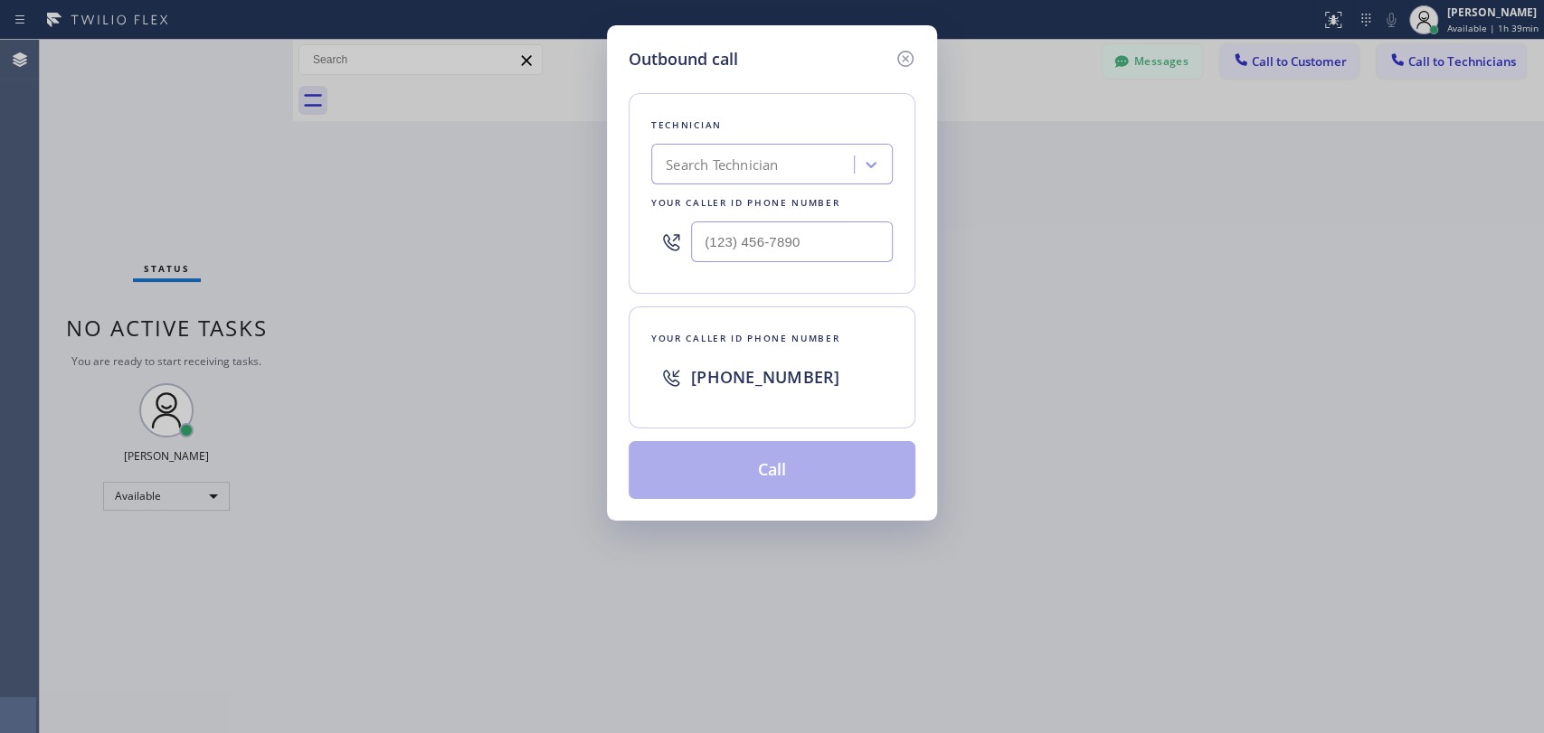
click at [770, 170] on div "Search Technician" at bounding box center [722, 165] width 112 height 21
type input "vadim"
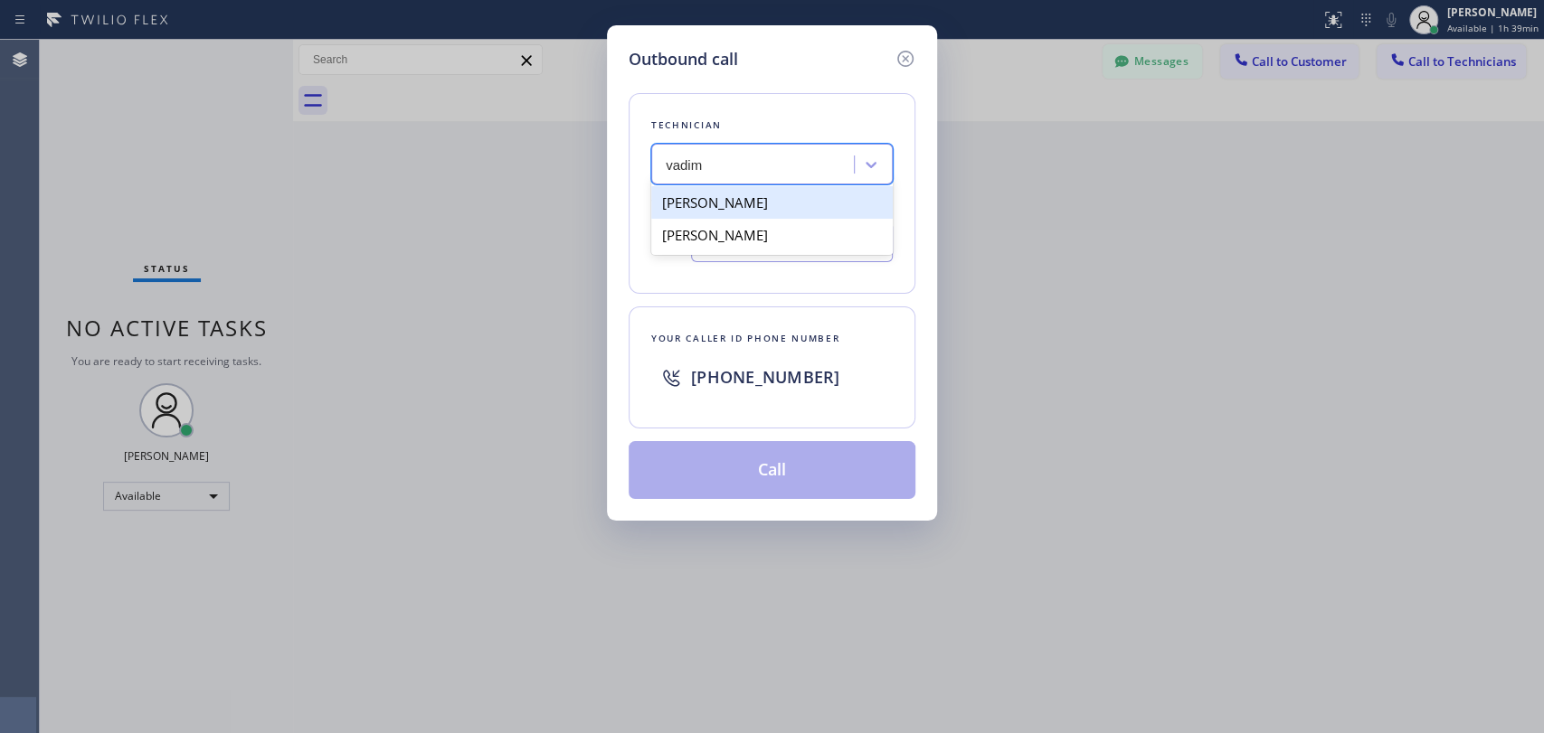
click at [787, 201] on div "Vadim Kartunov" at bounding box center [771, 202] width 241 height 33
type input "(818) 309-0098"
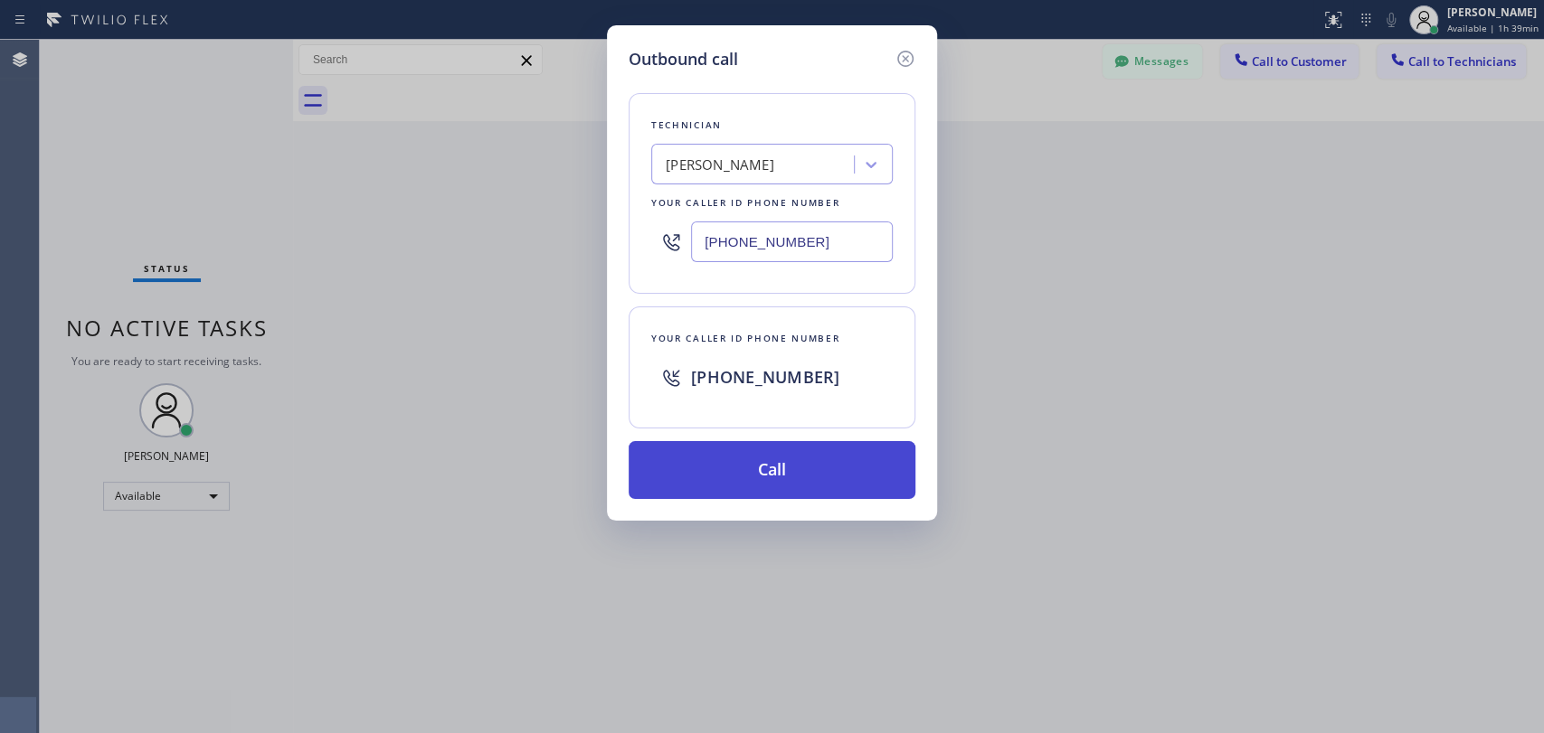
click at [788, 458] on button "Call" at bounding box center [772, 470] width 287 height 58
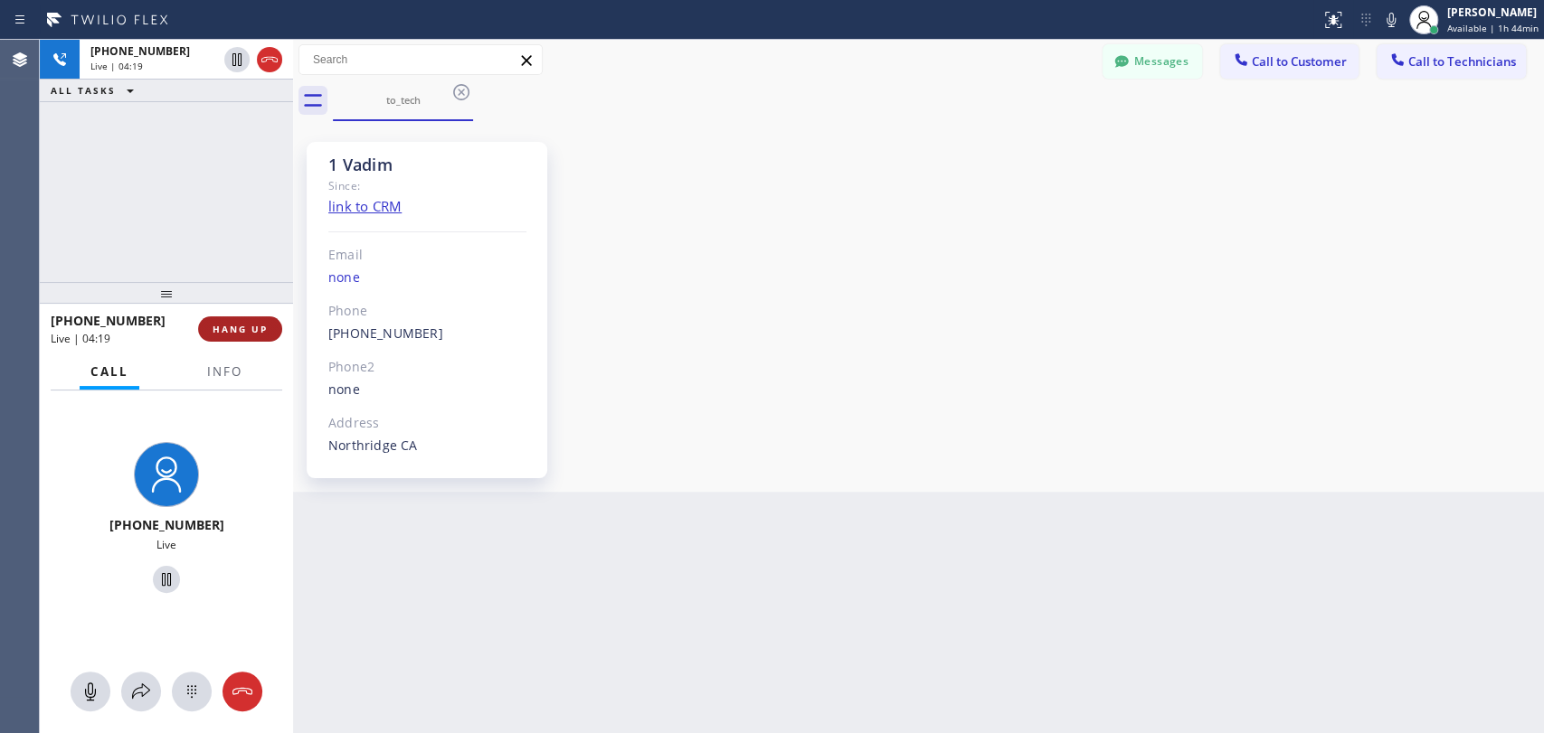
click at [251, 335] on span "HANG UP" at bounding box center [240, 329] width 55 height 13
click at [250, 332] on span "HANG UP" at bounding box center [240, 329] width 55 height 13
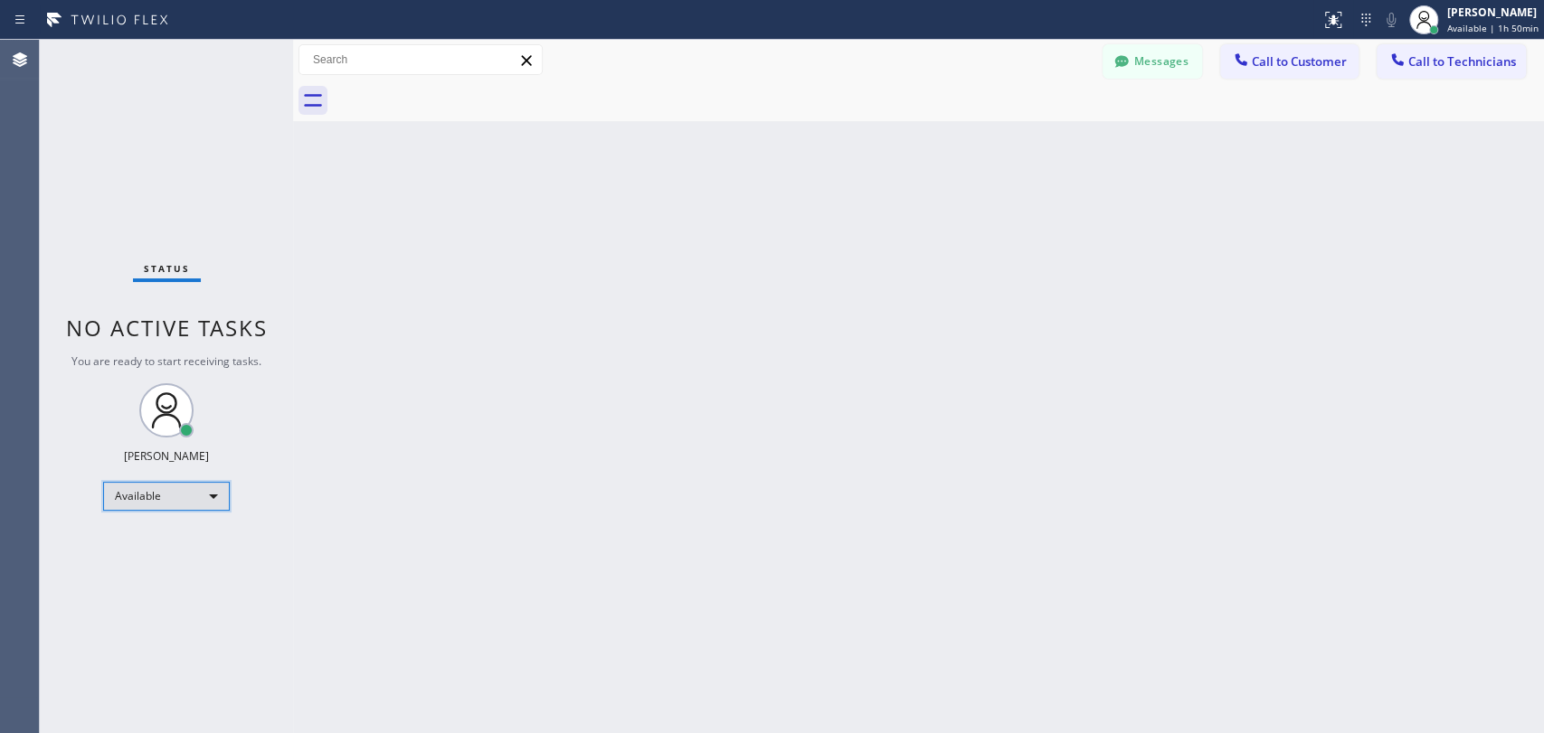
click at [186, 495] on div "Available" at bounding box center [166, 496] width 127 height 29
click at [163, 512] on li "Offline" at bounding box center [165, 520] width 123 height 22
click at [1431, 16] on div at bounding box center [1424, 20] width 40 height 40
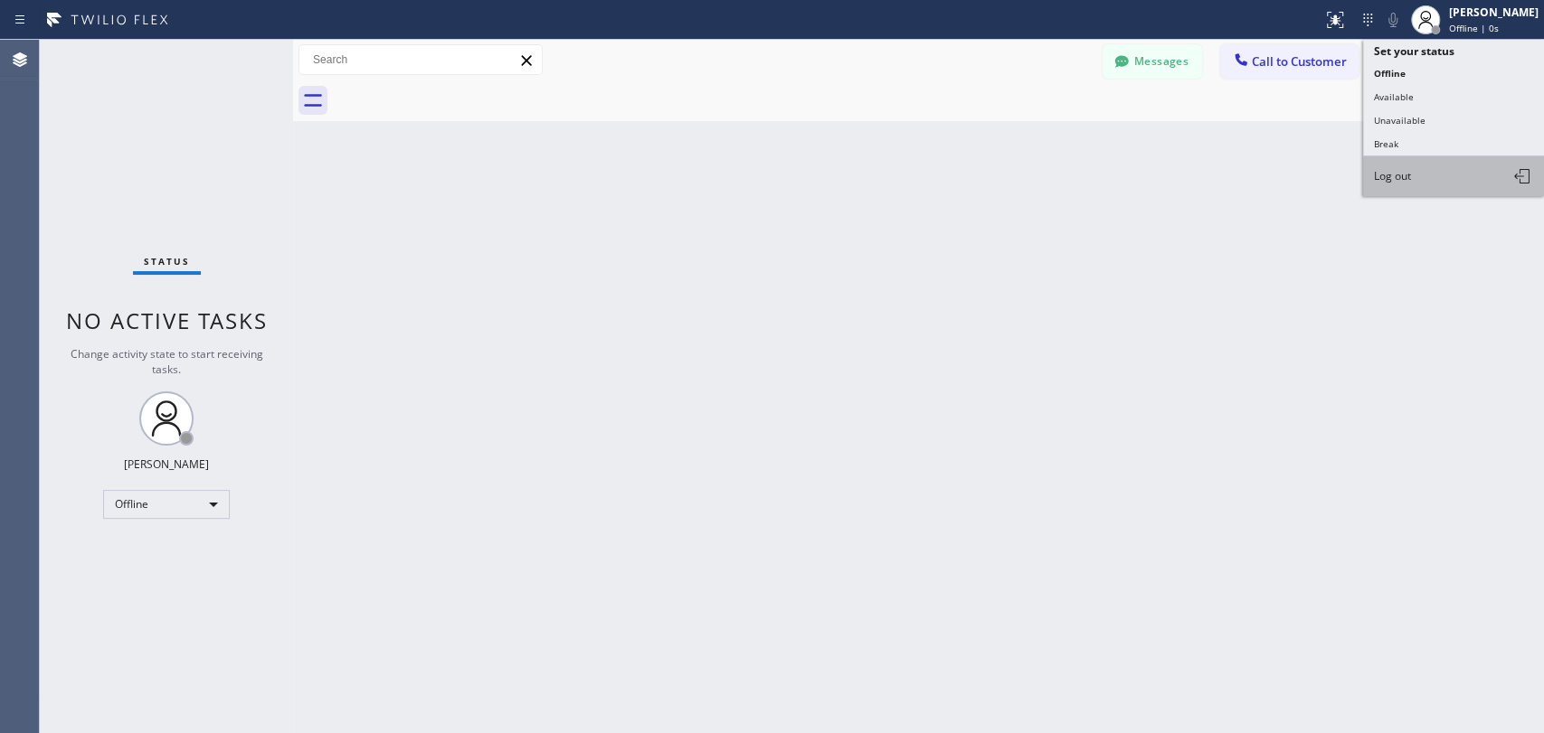
click at [1407, 171] on span "Log out" at bounding box center [1392, 175] width 37 height 15
